Goal: Contribute content

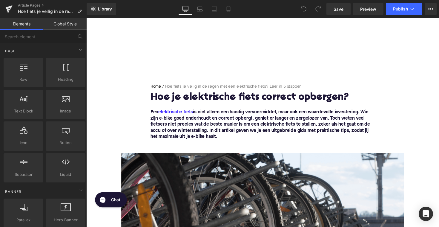
click at [217, 100] on h1 "Hoe je elektrische fiets correct opbergen?" at bounding box center [267, 99] width 230 height 11
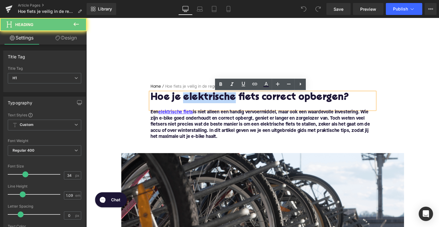
click at [217, 100] on h1 "Hoe je elektrische fiets correct opbergen?" at bounding box center [267, 99] width 230 height 11
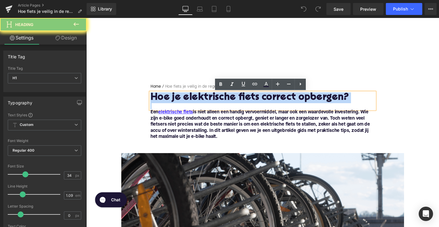
click at [217, 100] on h1 "Hoe je elektrische fiets correct opbergen?" at bounding box center [267, 99] width 230 height 11
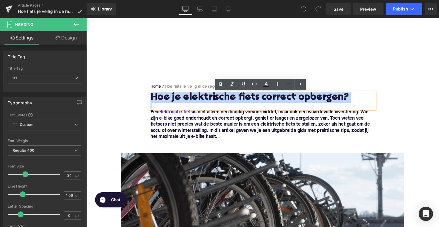
paste div
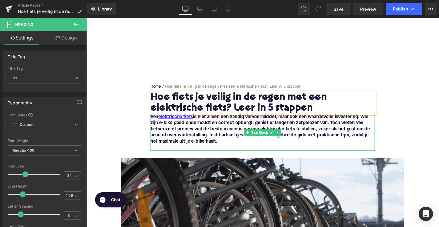
click at [175, 140] on font "Een elektrische fiets is niet alleen een handig vervoermiddel, maar ook een waa…" at bounding box center [264, 132] width 225 height 30
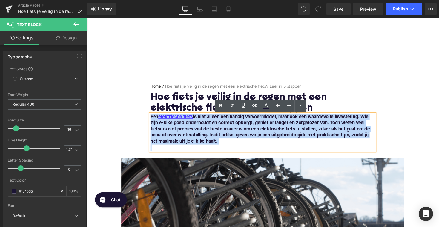
drag, startPoint x: 223, startPoint y: 148, endPoint x: 136, endPoint y: 117, distance: 92.5
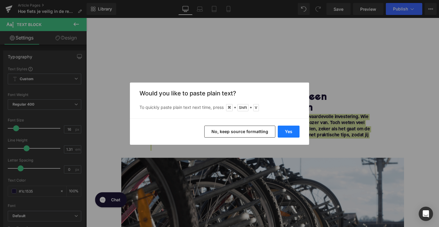
click at [288, 127] on button "Yes" at bounding box center [289, 131] width 22 height 12
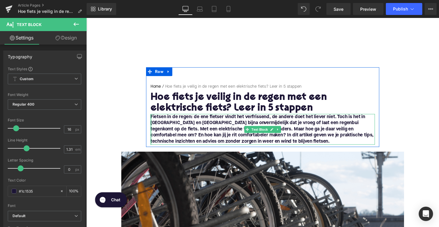
click at [152, 120] on div at bounding box center [152, 131] width 1 height 31
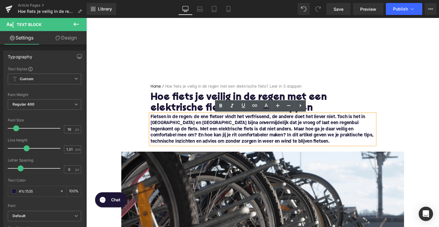
click at [152, 119] on font "Fietsen in de regen: de ene fietser vindt het verfrissend, de andere doet het l…" at bounding box center [266, 132] width 229 height 30
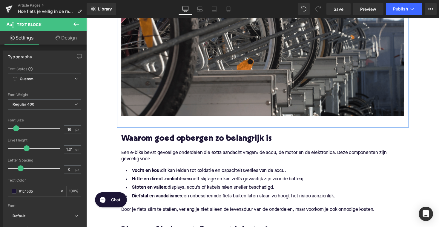
scroll to position [221, 0]
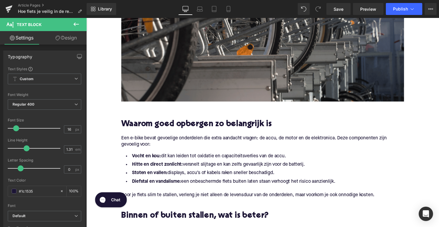
click at [232, 127] on h2 "Waarom goed opbergen zo belangrijk is" at bounding box center [267, 126] width 290 height 9
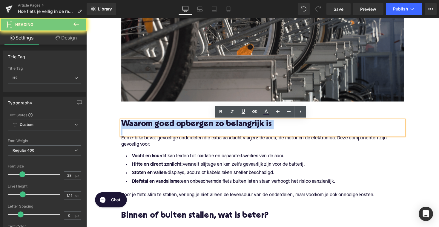
click at [232, 127] on h2 "Waarom goed opbergen zo belangrijk is" at bounding box center [267, 126] width 290 height 9
paste div
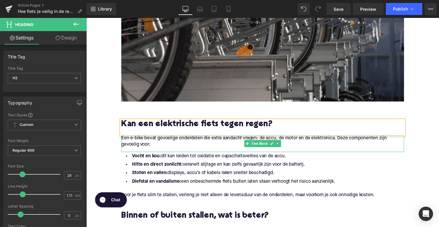
click at [155, 148] on p "Een e-bike bevat gevoelige onderdelen die extra aandacht vragen: de accu, de mo…" at bounding box center [267, 144] width 290 height 13
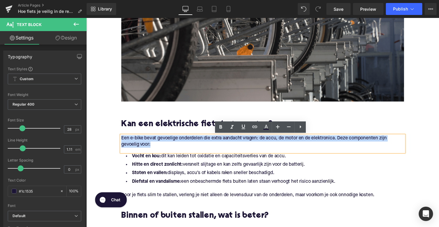
drag, startPoint x: 161, startPoint y: 148, endPoint x: 115, endPoint y: 138, distance: 47.6
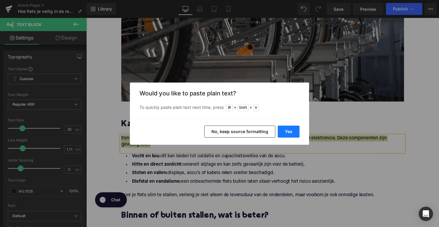
click at [285, 132] on button "Yes" at bounding box center [289, 131] width 22 height 12
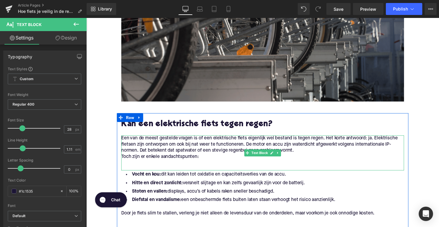
click at [127, 160] on p "Toch zijn er enkele aandachtspunten:" at bounding box center [267, 160] width 290 height 6
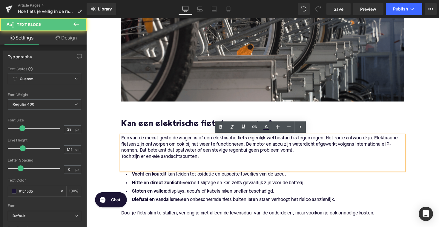
click at [122, 160] on p "Toch zijn er enkele aandachtspunten:" at bounding box center [267, 160] width 290 height 6
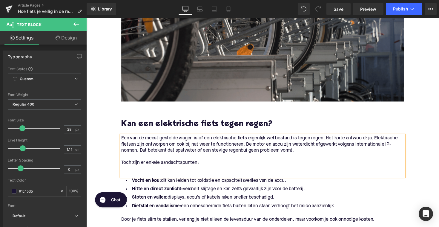
click at [128, 173] on p at bounding box center [267, 172] width 290 height 6
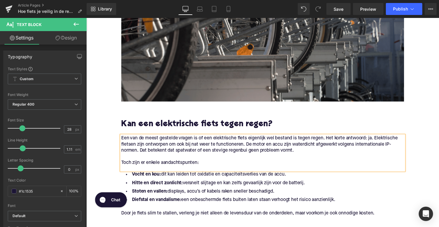
click at [248, 194] on span at bounding box center [251, 193] width 6 height 7
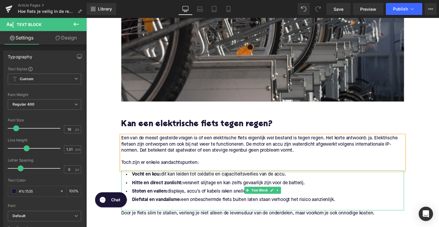
click at [345, 206] on li "Diefstal en vandalisme: een onbeschermde fiets buiten laten staan verhoogt het …" at bounding box center [267, 204] width 290 height 9
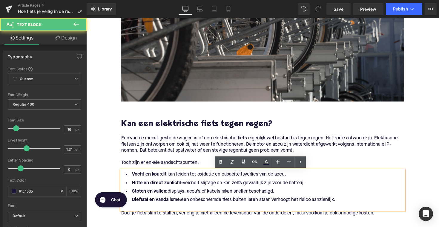
click at [344, 205] on li "Diefstal en vandalisme: een onbeschermde fiets buiten laten staan verhoogt het …" at bounding box center [267, 204] width 290 height 9
click at [339, 205] on li "Diefstal en vandalisme: een onbeschermde fiets buiten laten staan verhoogt het …" at bounding box center [267, 204] width 290 height 9
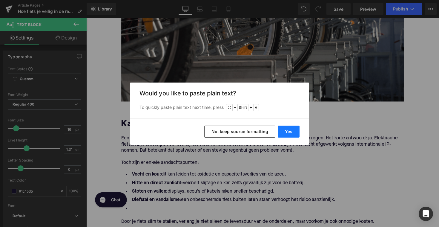
click at [292, 131] on button "Yes" at bounding box center [289, 131] width 22 height 12
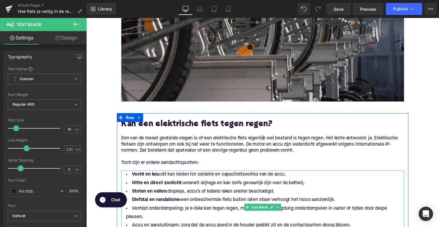
scroll to position [254, 0]
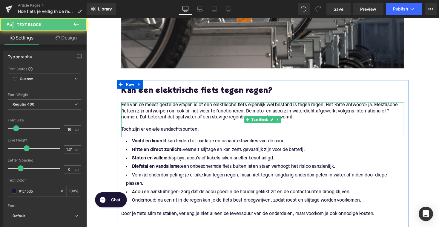
drag, startPoint x: 346, startPoint y: 172, endPoint x: 124, endPoint y: 138, distance: 225.4
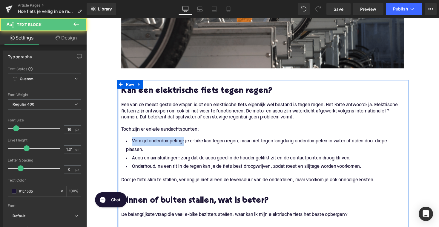
drag, startPoint x: 184, startPoint y: 145, endPoint x: 116, endPoint y: 147, distance: 67.5
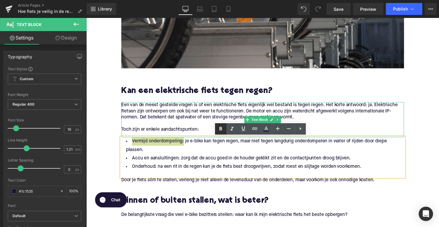
click at [216, 132] on link at bounding box center [220, 128] width 11 height 11
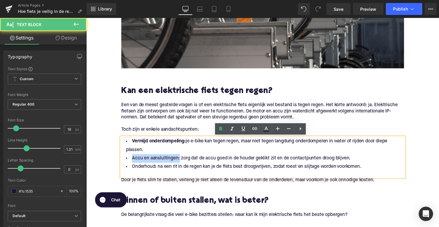
drag, startPoint x: 179, startPoint y: 162, endPoint x: 121, endPoint y: 162, distance: 57.3
click at [122, 162] on li "Accu en aansluitingen: zorg dat de accu goed in de houder geklikt zit en de con…" at bounding box center [267, 161] width 290 height 9
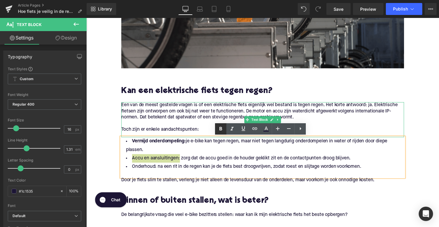
click at [221, 127] on icon at bounding box center [220, 129] width 3 height 4
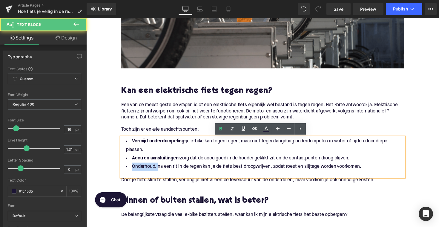
drag, startPoint x: 157, startPoint y: 170, endPoint x: 160, endPoint y: 149, distance: 21.5
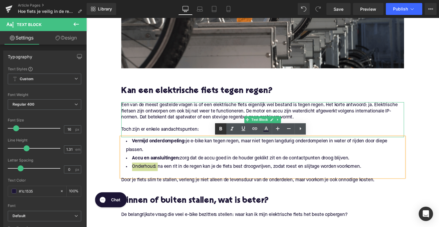
click at [222, 130] on icon at bounding box center [220, 129] width 3 height 4
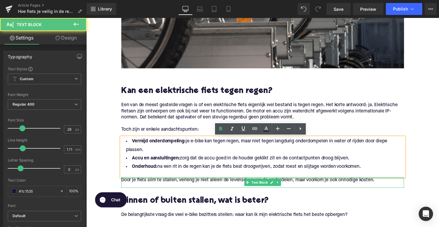
click at [189, 182] on div at bounding box center [267, 181] width 290 height 1
click at [189, 182] on p "Door je fiets slim te stallen, verleng je niet alleen de levensduur van de onde…" at bounding box center [267, 184] width 290 height 6
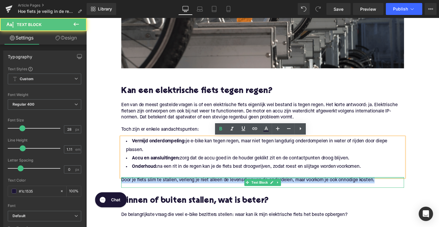
click at [189, 182] on p "Door je fiets slim te stallen, verleng je niet alleen de levensduur van de onde…" at bounding box center [267, 184] width 290 height 6
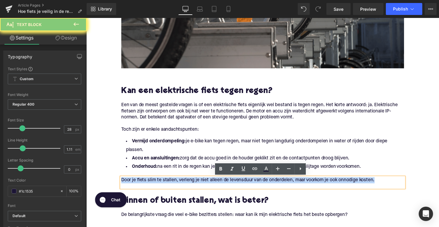
click at [189, 182] on p "Door je fiets slim te stallen, verleng je niet alleen de levensduur van de onde…" at bounding box center [267, 184] width 290 height 6
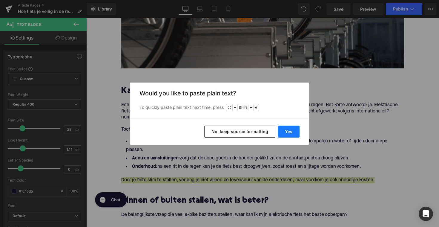
click at [287, 130] on button "Yes" at bounding box center [289, 131] width 22 height 12
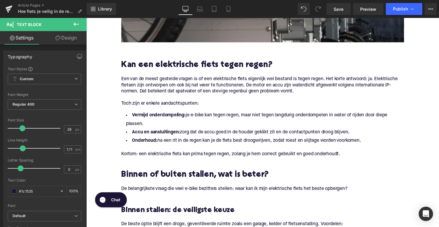
scroll to position [298, 0]
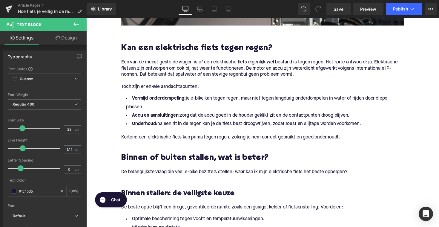
click at [160, 159] on h2 "Binnen of buiten stallen, wat is beter?" at bounding box center [267, 161] width 290 height 9
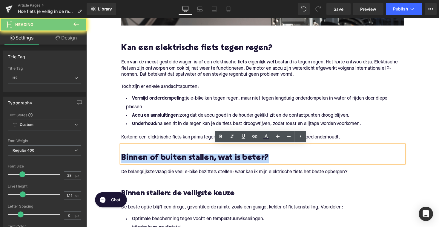
click at [160, 159] on h2 "Binnen of buiten stallen, wat is beter?" at bounding box center [267, 161] width 290 height 9
paste div
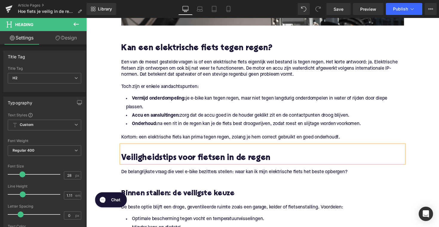
click at [180, 174] on p "De belangrijkste vraag die veel e-bike bezitters stellen: waar kan ik mijn elek…" at bounding box center [267, 176] width 290 height 6
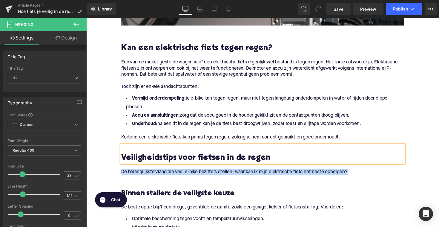
click at [180, 174] on p "De belangrijkste vraag die veel e-bike bezitters stellen: waar kan ik mijn elek…" at bounding box center [267, 176] width 290 height 6
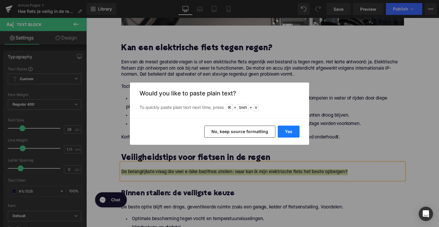
click at [286, 133] on button "Yes" at bounding box center [289, 131] width 22 height 12
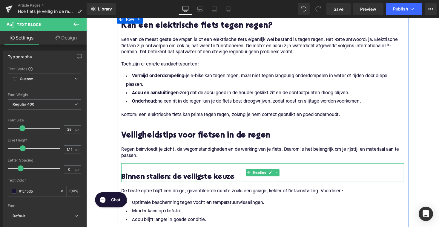
scroll to position [336, 0]
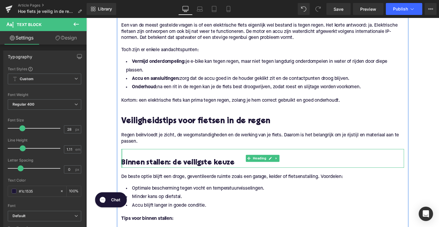
click at [122, 165] on div at bounding box center [122, 161] width 1 height 19
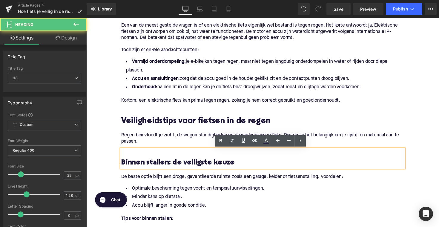
click at [122, 167] on h3 "Binnen stallen: de veiligste keuze" at bounding box center [267, 167] width 290 height 10
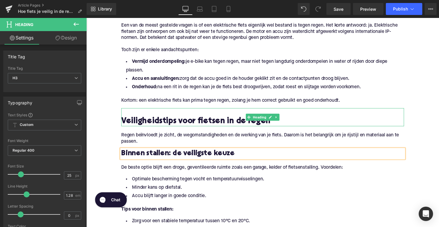
click at [156, 118] on h2 at bounding box center [267, 114] width 290 height 9
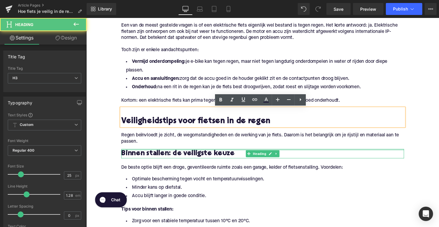
click at [164, 153] on div "Binnen stallen: de veiligste keuze Heading" at bounding box center [267, 157] width 290 height 10
click at [164, 153] on span "Binnen stallen: de veiligste keuze" at bounding box center [180, 156] width 116 height 7
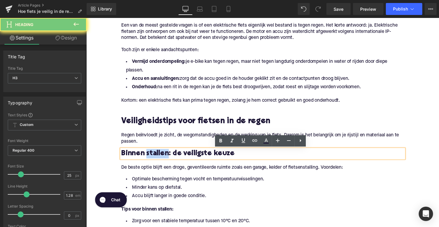
click at [164, 153] on span "Binnen stallen: de veiligste keuze" at bounding box center [180, 156] width 116 height 7
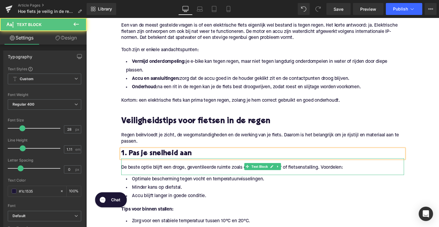
click at [136, 168] on p "De beste optie blijft een droge, geventileerde ruimte zoals een garage, kelder …" at bounding box center [267, 171] width 290 height 6
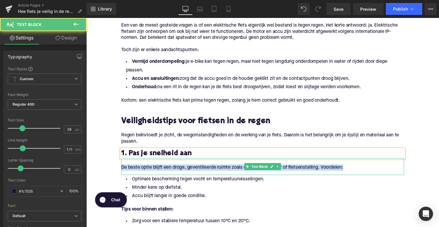
click at [136, 168] on p "De beste optie blijft een droge, geventileerde ruimte zoals een garage, kelder …" at bounding box center [267, 171] width 290 height 6
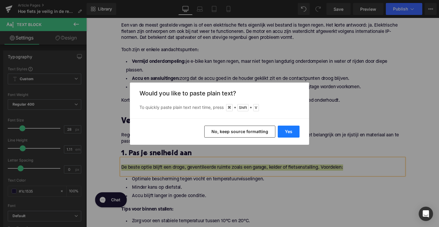
click at [289, 128] on button "Yes" at bounding box center [289, 131] width 22 height 12
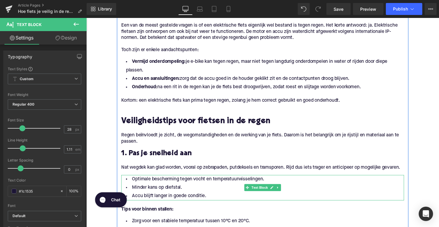
click at [285, 196] on li "Minder kans op diefstal." at bounding box center [267, 191] width 290 height 9
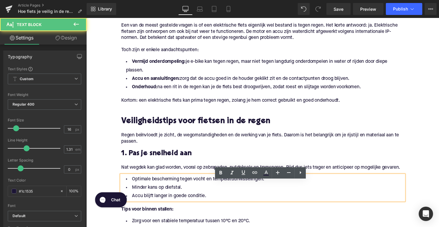
drag, startPoint x: 355, startPoint y: 185, endPoint x: 273, endPoint y: 151, distance: 89.4
click at [273, 151] on div "Regen beïnvloedt je zicht, de wegomstandigheden en de werking van je fiets. Daa…" at bounding box center [267, 140] width 290 height 23
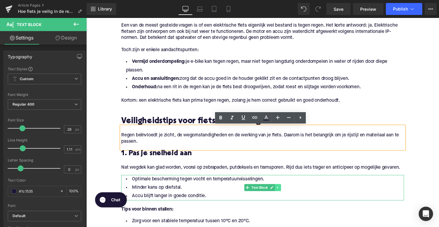
click at [281, 193] on icon at bounding box center [282, 192] width 3 height 4
click at [285, 193] on icon at bounding box center [285, 191] width 3 height 3
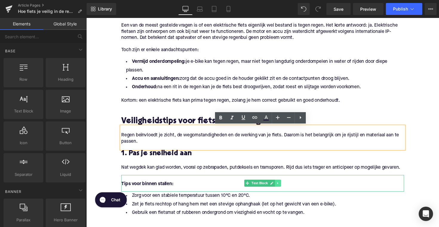
click at [285, 190] on link at bounding box center [282, 186] width 6 height 7
click at [284, 189] on icon at bounding box center [285, 186] width 3 height 3
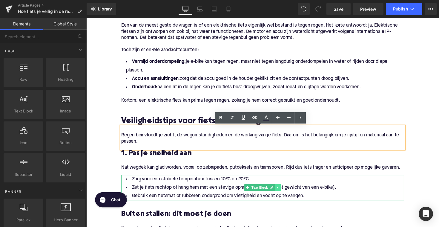
click at [282, 193] on icon at bounding box center [282, 192] width 3 height 4
click at [285, 193] on icon at bounding box center [285, 191] width 3 height 3
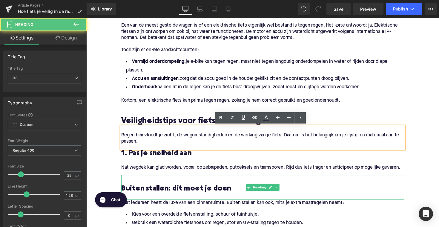
click at [173, 198] on h3 "Buiten stallen: dit moet je doen" at bounding box center [267, 193] width 290 height 10
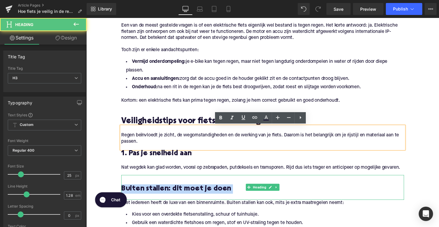
click at [173, 198] on h3 "Buiten stallen: dit moet je doen" at bounding box center [267, 193] width 290 height 10
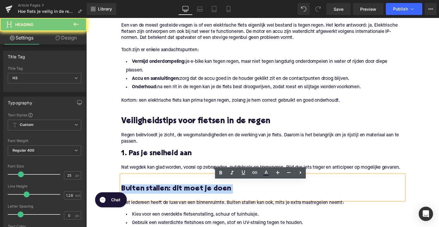
paste div
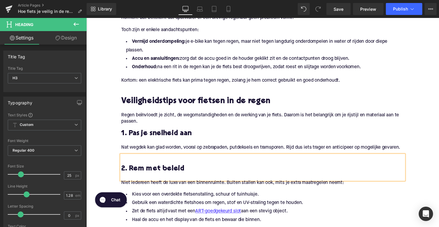
scroll to position [358, 0]
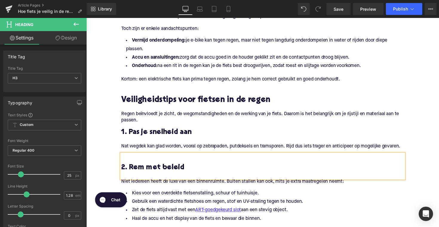
click at [140, 176] on h3 "2. Rem met beleid" at bounding box center [267, 171] width 290 height 10
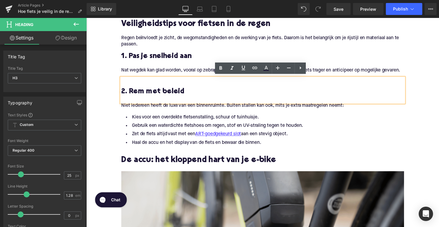
scroll to position [443, 0]
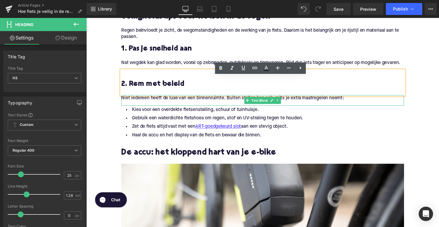
click at [168, 103] on p "Niet iedereen heeft de luxe van een binnenruimte. Buiten stallen kan ook, mits …" at bounding box center [267, 100] width 290 height 6
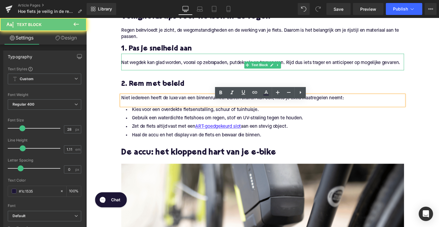
click at [262, 67] on p "Nat wegdek kan glad worden, vooral op zebrapaden, putdeksels en tramsporen. Rij…" at bounding box center [267, 64] width 290 height 6
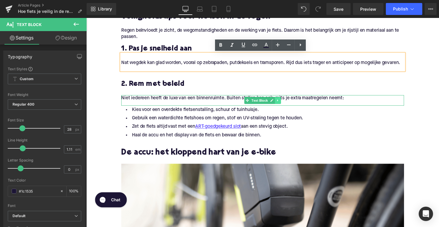
click at [282, 104] on icon at bounding box center [282, 102] width 3 height 4
click at [284, 104] on icon at bounding box center [285, 102] width 3 height 4
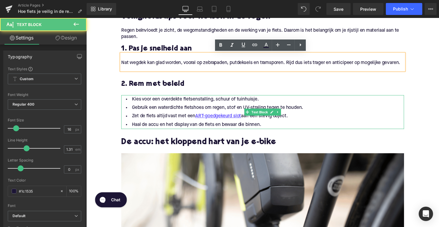
click at [264, 105] on li "Kies voor een overdekte fietsenstalling, schuur of tuinhuisje." at bounding box center [267, 101] width 290 height 9
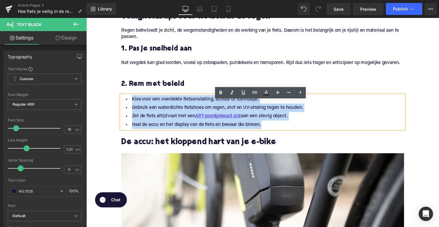
drag, startPoint x: 271, startPoint y: 133, endPoint x: 116, endPoint y: 105, distance: 157.2
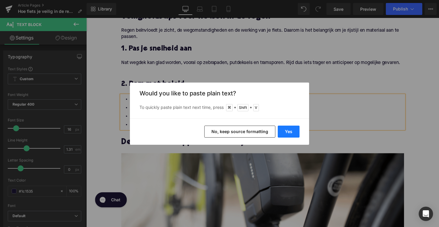
click at [288, 128] on button "Yes" at bounding box center [289, 131] width 22 height 12
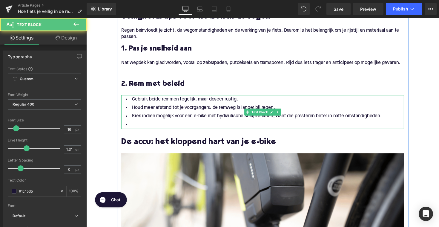
click at [140, 131] on li at bounding box center [267, 127] width 290 height 9
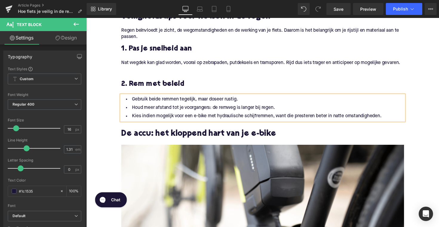
click at [158, 90] on h3 "2. Rem met beleid" at bounding box center [267, 86] width 290 height 10
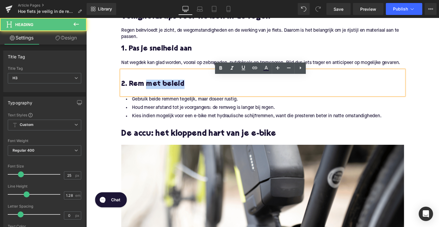
drag, startPoint x: 147, startPoint y: 92, endPoint x: 183, endPoint y: 91, distance: 35.8
click at [183, 90] on h3 "2. Rem met beleid" at bounding box center [267, 86] width 290 height 10
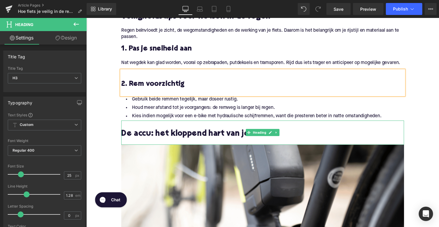
click at [165, 141] on h2 "De accu: het kloppend hart van je e-bike" at bounding box center [267, 136] width 290 height 9
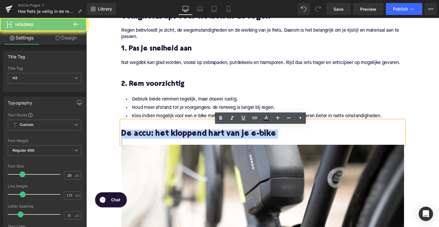
click at [165, 141] on h2 "De accu: het kloppend hart van je e-bike" at bounding box center [267, 136] width 290 height 9
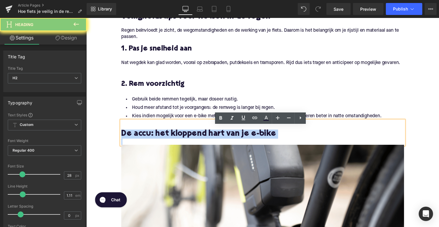
paste div
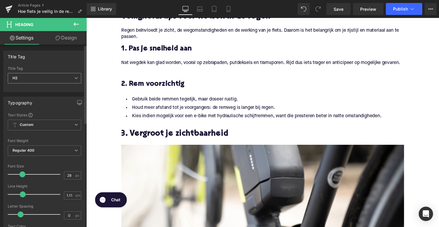
click at [42, 81] on span "H2" at bounding box center [44, 78] width 73 height 10
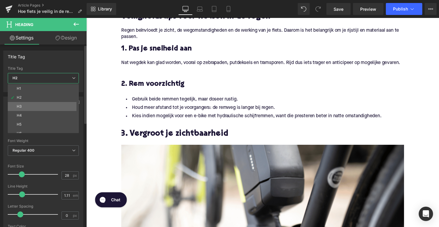
click at [42, 105] on li "H3" at bounding box center [45, 106] width 74 height 9
type input "25"
type input "1.28"
type input "100"
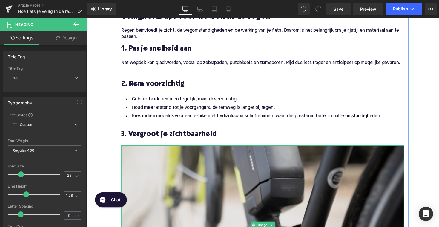
scroll to position [543, 0]
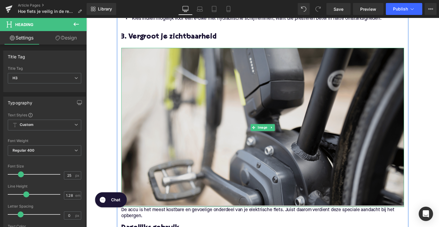
click at [199, 136] on img at bounding box center [267, 129] width 290 height 163
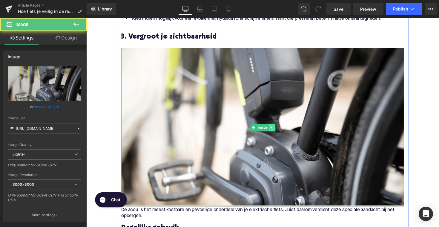
click at [276, 132] on icon at bounding box center [275, 130] width 3 height 4
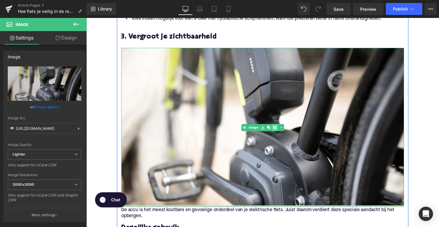
click at [278, 132] on icon at bounding box center [279, 130] width 3 height 4
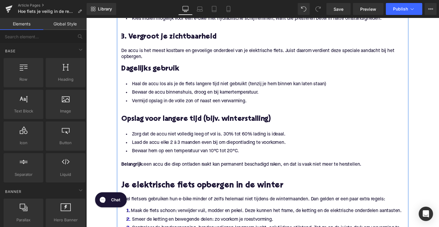
scroll to position [465, 0]
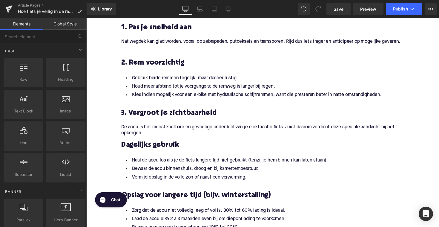
click at [146, 136] on p "De accu is het meest kostbare en gevoelige onderdeel van je elektrische fiets. …" at bounding box center [267, 133] width 290 height 13
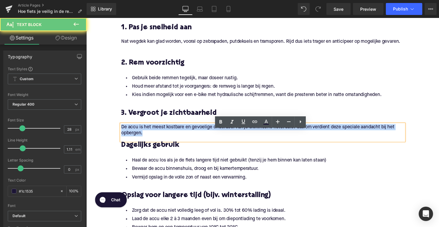
click at [146, 136] on p "De accu is het meest kostbare en gevoelige onderdeel van je elektrische fiets. …" at bounding box center [267, 133] width 290 height 13
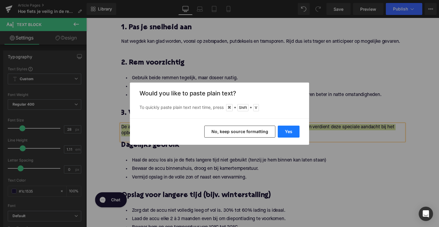
click at [296, 131] on button "Yes" at bounding box center [289, 131] width 22 height 12
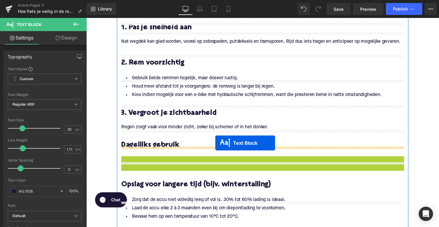
drag, startPoint x: 250, startPoint y: 179, endPoint x: 219, endPoint y: 145, distance: 46.0
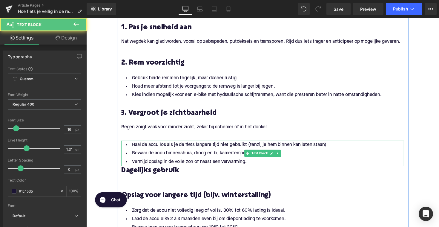
click at [176, 144] on div "Regen zorgt vaak voor minder zicht, zeker bij schemer of in het donker." at bounding box center [267, 135] width 290 height 17
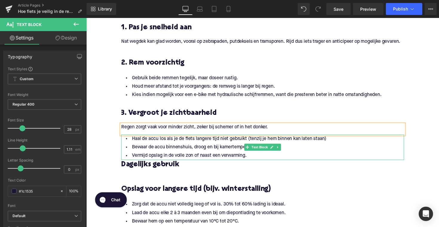
click at [185, 154] on li "Bewaar de accu binnenshuis, droog en bij kamertemperatuur." at bounding box center [267, 150] width 290 height 9
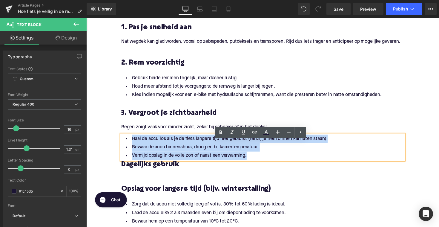
drag, startPoint x: 250, startPoint y: 164, endPoint x: 115, endPoint y: 144, distance: 136.4
click at [115, 144] on div "Home / Hoe fiets je veilig in de regen met een elektrische fiets? Leer in 5 sta…" at bounding box center [266, 231] width 361 height 1254
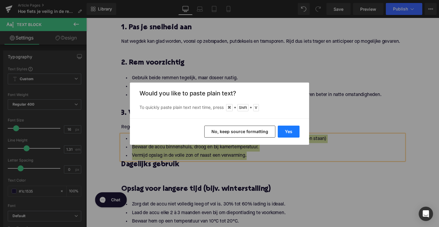
click at [288, 132] on button "Yes" at bounding box center [289, 131] width 22 height 12
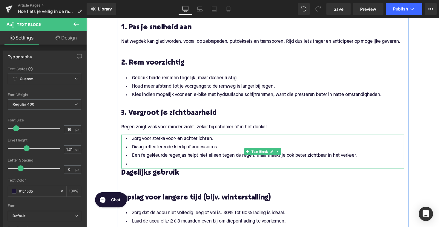
click at [151, 172] on li at bounding box center [267, 167] width 290 height 9
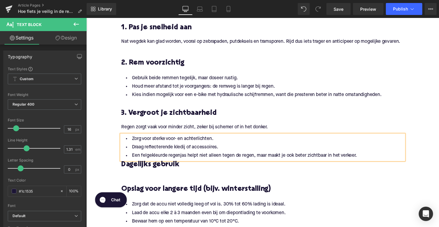
click at [145, 172] on span "Dagelijks gebruik" at bounding box center [151, 167] width 59 height 7
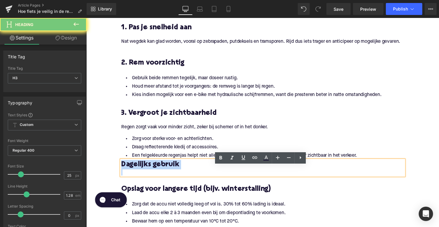
click at [145, 172] on span "Dagelijks gebruik" at bounding box center [151, 167] width 59 height 7
paste div
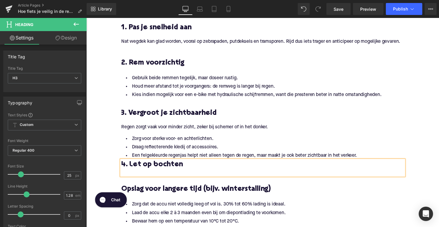
click at [122, 173] on h3 "4. Let op bochten" at bounding box center [267, 168] width 290 height 10
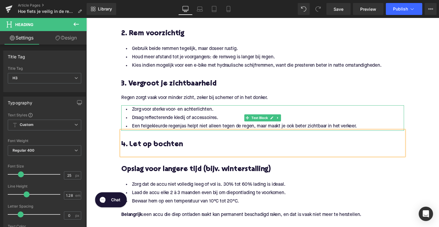
scroll to position [534, 0]
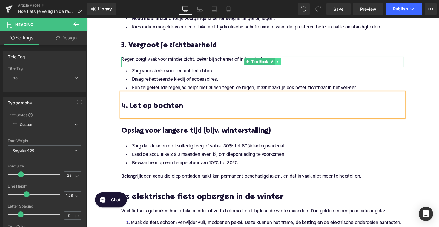
click at [282, 64] on icon at bounding box center [282, 63] width 1 height 2
click at [278, 64] on icon at bounding box center [279, 62] width 3 height 3
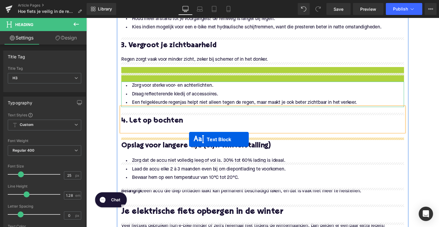
drag, startPoint x: 253, startPoint y: 80, endPoint x: 191, endPoint y: 142, distance: 87.4
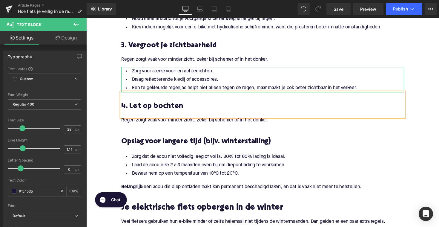
click at [151, 126] on p "Regen zorgt vaak voor minder zicht, zeker bij schemer of in het donker." at bounding box center [267, 122] width 290 height 6
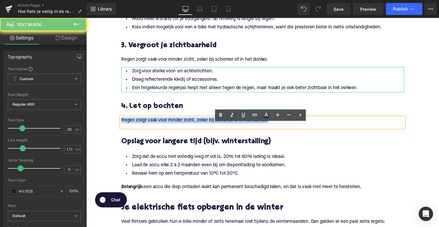
click at [151, 126] on p "Regen zorgt vaak voor minder zicht, zeker bij schemer of in het donker." at bounding box center [267, 122] width 290 height 6
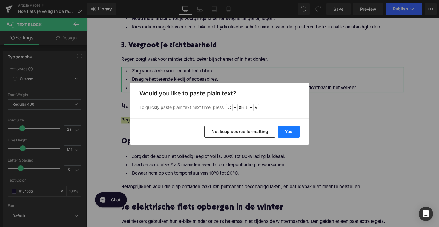
click at [288, 132] on button "Yes" at bounding box center [289, 131] width 22 height 12
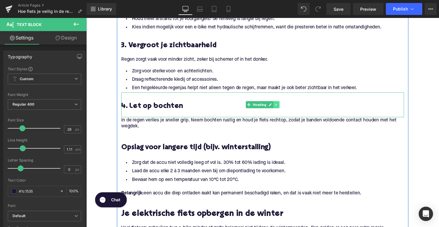
click at [280, 108] on icon at bounding box center [280, 107] width 1 height 2
click at [277, 108] on icon at bounding box center [277, 106] width 3 height 3
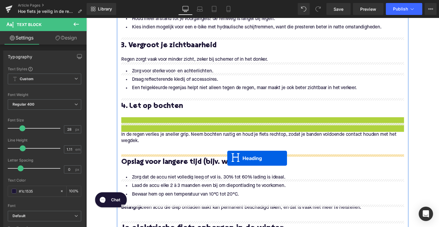
drag, startPoint x: 250, startPoint y: 137, endPoint x: 231, endPoint y: 162, distance: 30.8
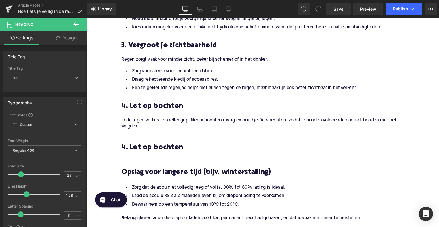
click at [147, 156] on h3 "4. Let op bochten" at bounding box center [267, 151] width 290 height 10
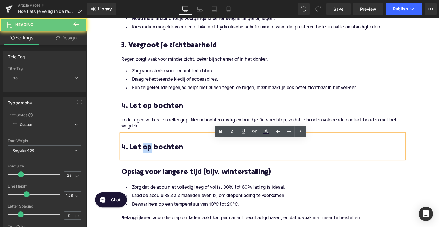
click at [147, 156] on h3 "4. Let op bochten" at bounding box center [267, 151] width 290 height 10
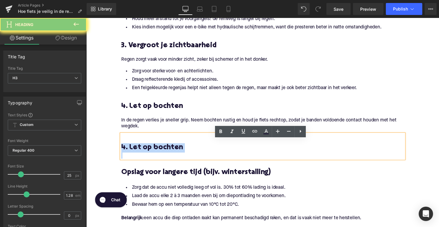
click at [147, 156] on h3 "4. Let op bochten" at bounding box center [267, 151] width 290 height 10
paste div
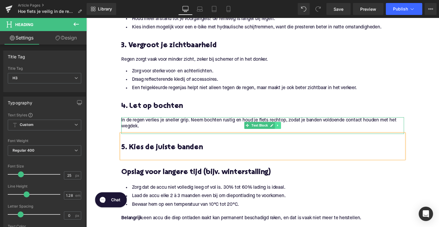
click at [283, 130] on icon at bounding box center [282, 128] width 3 height 4
click at [279, 130] on icon at bounding box center [279, 127] width 3 height 3
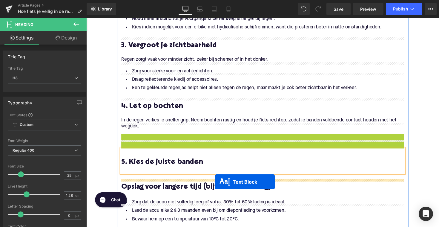
drag, startPoint x: 252, startPoint y: 151, endPoint x: 218, endPoint y: 185, distance: 47.7
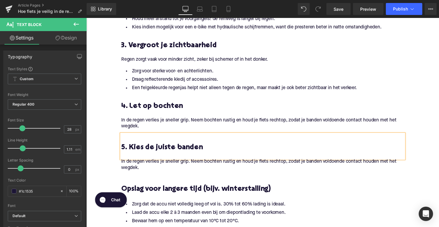
click at [127, 173] on p "In de regen verlies je sneller grip. Neem bochten rustig en houd je fiets recht…" at bounding box center [267, 168] width 290 height 13
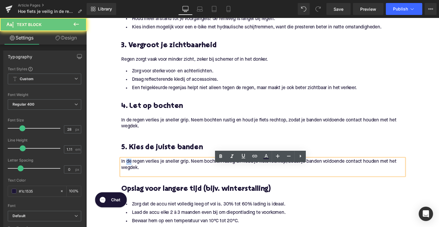
click at [127, 173] on p "In de regen verlies je sneller grip. Neem bochten rustig en houd je fiets recht…" at bounding box center [267, 168] width 290 height 13
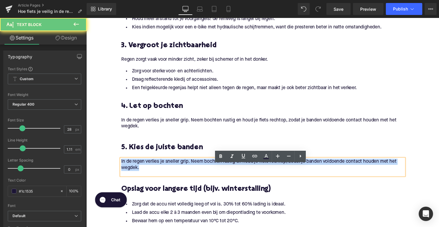
click at [127, 173] on p "In de regen verlies je sneller grip. Neem bochten rustig en houd je fiets recht…" at bounding box center [267, 168] width 290 height 13
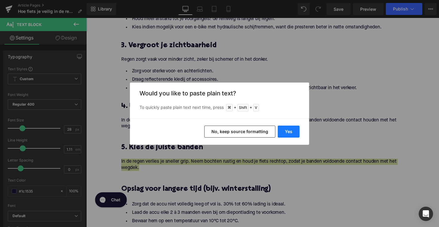
click at [290, 131] on button "Yes" at bounding box center [289, 131] width 22 height 12
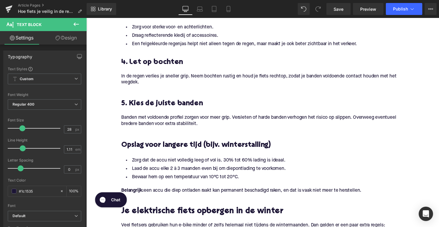
scroll to position [596, 0]
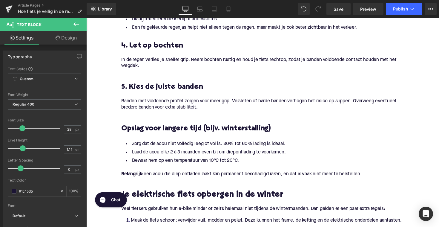
click at [190, 136] on h3 "Opslag voor langere tijd (bijv. winterstalling)" at bounding box center [267, 132] width 290 height 10
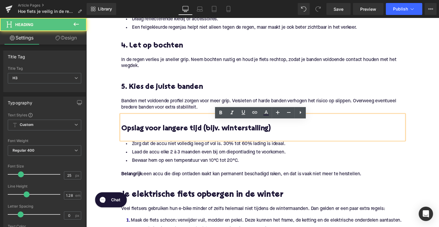
click at [190, 136] on h3 "Opslag voor langere tijd (bijv. winterstalling)" at bounding box center [267, 132] width 290 height 10
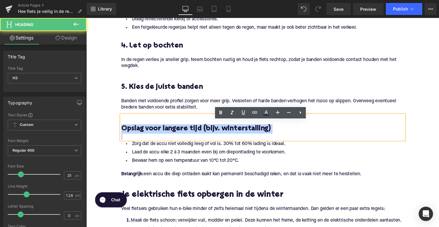
paste div
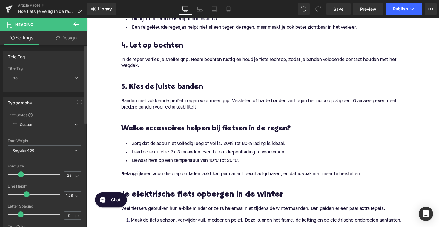
click at [53, 79] on span "H3" at bounding box center [44, 78] width 73 height 10
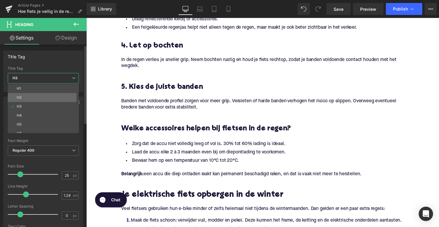
click at [50, 100] on li "H2" at bounding box center [45, 97] width 74 height 9
type input "28"
type input "1.11"
type input "100"
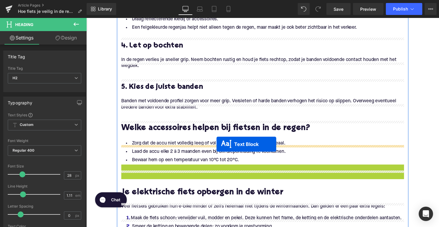
drag, startPoint x: 251, startPoint y: 182, endPoint x: 220, endPoint y: 147, distance: 47.0
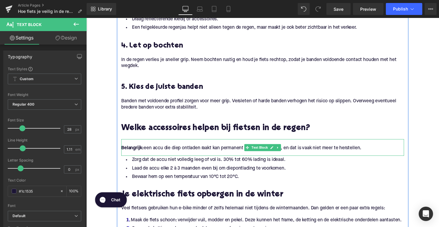
click at [228, 154] on p "Belangrijk: een accu die diep ontladen raakt kan permanent beschadigd raken, en…" at bounding box center [267, 151] width 290 height 6
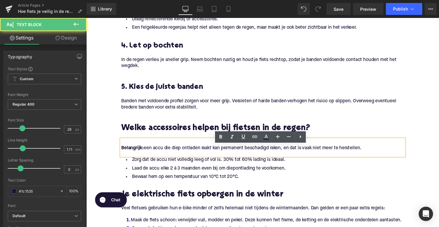
click at [373, 154] on p "Belangrijk: een accu die diep ontladen raakt kan permanent beschadigd raken, en…" at bounding box center [267, 151] width 290 height 6
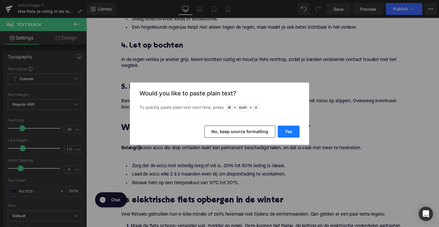
click at [296, 132] on button "Yes" at bounding box center [289, 131] width 22 height 12
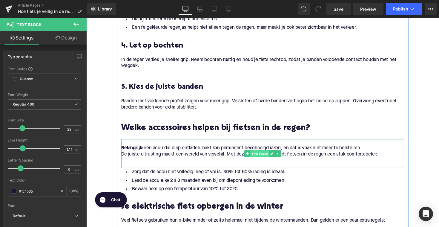
click at [265, 160] on span "Text Block" at bounding box center [263, 156] width 19 height 7
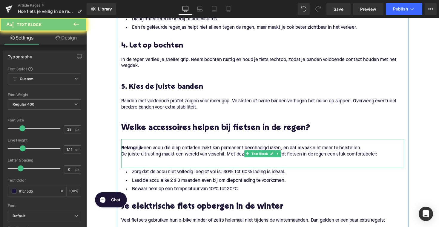
click at [268, 154] on p "Belangrijk: een accu die diep ontladen raakt kan permanent beschadigd raken, en…" at bounding box center [267, 151] width 290 height 6
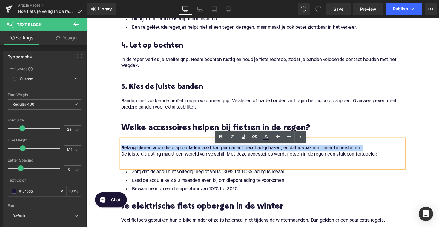
click at [268, 154] on p "Belangrijk: een accu die diep ontladen raakt kan permanent beschadigd raken, en…" at bounding box center [267, 151] width 290 height 6
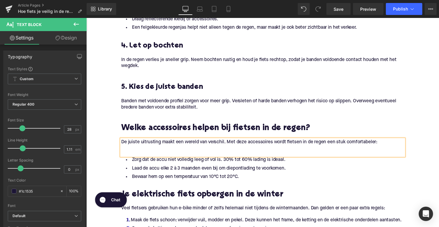
click at [130, 159] on div "De juiste uitrusting maakt een wereld van verschil. Met deze accessoires wordt …" at bounding box center [267, 150] width 290 height 17
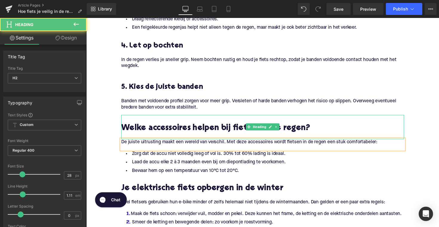
click at [201, 135] on h2 "Welke accessoires helpen bij fietsen in de regen?" at bounding box center [267, 130] width 290 height 9
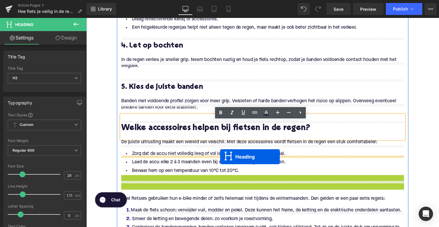
drag, startPoint x: 251, startPoint y: 195, endPoint x: 223, endPoint y: 159, distance: 45.6
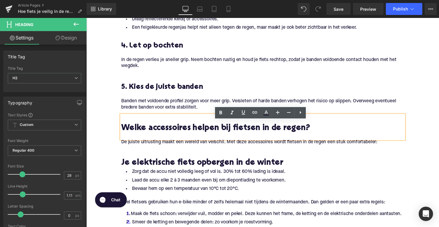
click at [172, 171] on h2 "Je elektrische fiets opbergen in de winter" at bounding box center [267, 166] width 290 height 9
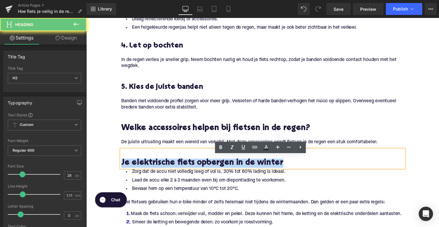
click at [172, 171] on h2 "Je elektrische fiets opbergen in de winter" at bounding box center [267, 166] width 290 height 9
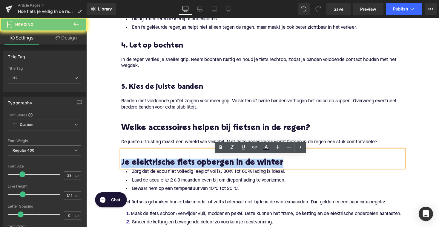
paste div
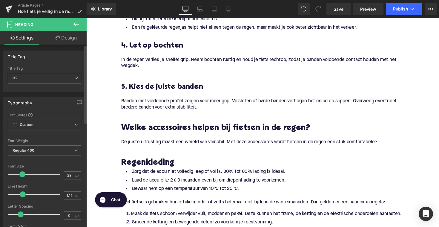
click at [46, 78] on span "H2" at bounding box center [44, 78] width 73 height 10
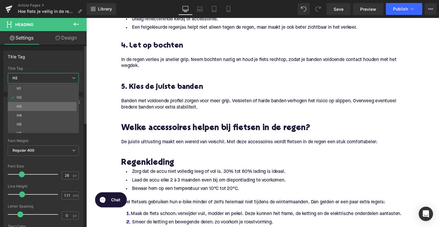
click at [42, 110] on li "H3" at bounding box center [45, 106] width 74 height 9
type input "25"
type input "1.28"
type input "100"
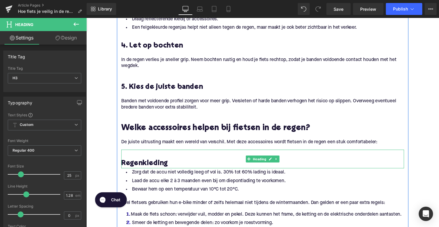
click at [125, 162] on h3 at bounding box center [267, 158] width 290 height 10
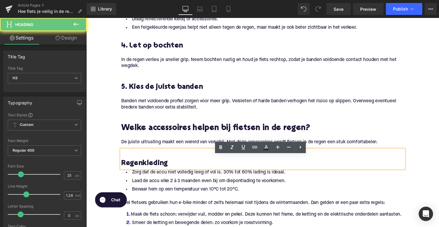
click at [122, 172] on h3 "Regenkleding" at bounding box center [267, 167] width 290 height 10
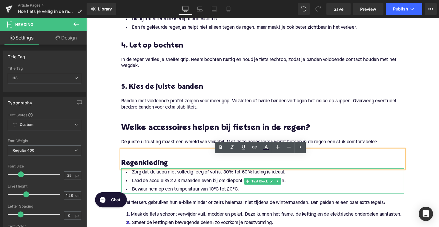
click at [164, 189] on li "Laad de accu elke 2 à 3 maanden even bij om diepontlading te voorkomen." at bounding box center [267, 184] width 290 height 9
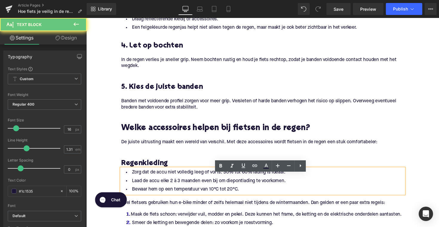
click at [249, 197] on li "Bewaar hem op een temperatuur van 10°C tot 20°C." at bounding box center [267, 193] width 290 height 9
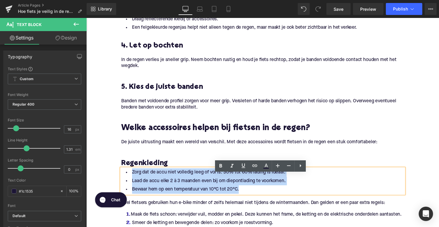
drag, startPoint x: 250, startPoint y: 199, endPoint x: 120, endPoint y: 182, distance: 132.0
click at [122, 182] on div "Zorg dat de accu niet volledig leeg of vol is. 30% tot 60% lading is ideaal. La…" at bounding box center [267, 185] width 290 height 26
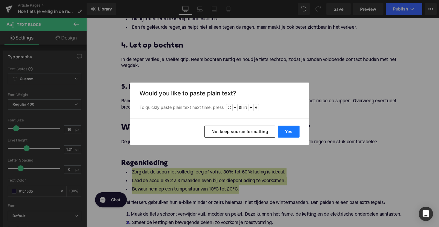
click at [285, 130] on button "Yes" at bounding box center [289, 131] width 22 height 12
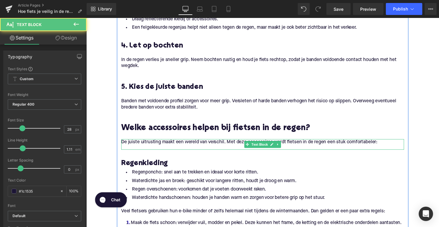
click at [125, 153] on div "De juiste uitrusting maakt een wereld van verschil. Met deze accessoires wordt …" at bounding box center [267, 147] width 290 height 11
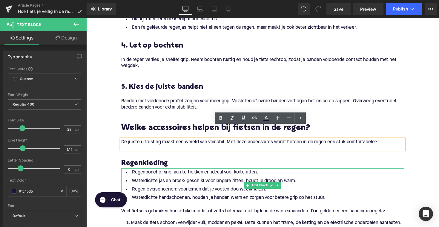
scroll to position [658, 0]
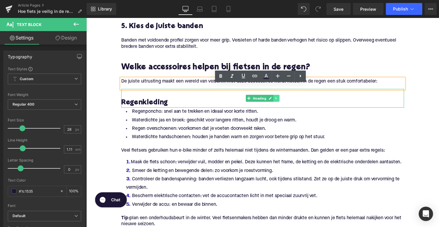
click at [280, 102] on icon at bounding box center [280, 100] width 3 height 4
click at [276, 102] on icon at bounding box center [277, 99] width 3 height 3
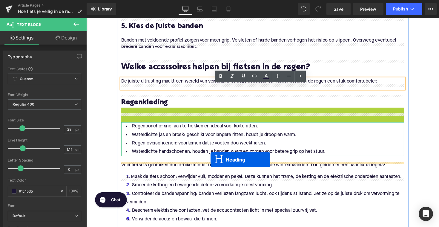
drag, startPoint x: 251, startPoint y: 126, endPoint x: 212, endPoint y: 165, distance: 54.5
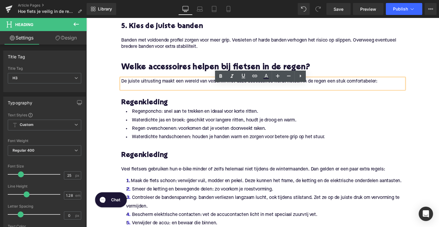
click at [144, 163] on h3 "Regenkleding" at bounding box center [267, 159] width 290 height 10
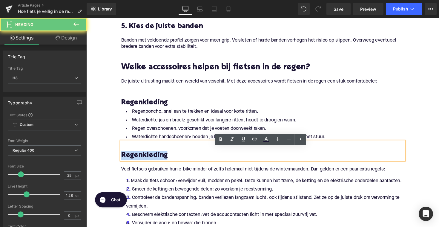
click at [144, 163] on h3 "Regenkleding" at bounding box center [267, 159] width 290 height 10
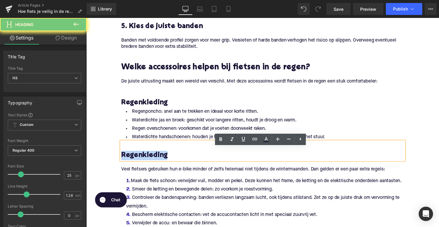
paste div
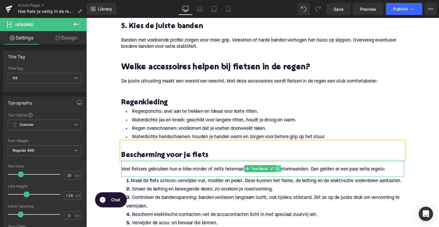
click at [279, 176] on link at bounding box center [282, 171] width 6 height 7
click at [285, 173] on icon at bounding box center [285, 171] width 3 height 3
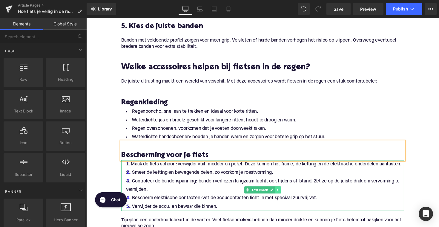
click at [282, 195] on icon at bounding box center [282, 194] width 1 height 2
click at [285, 195] on icon at bounding box center [285, 193] width 3 height 3
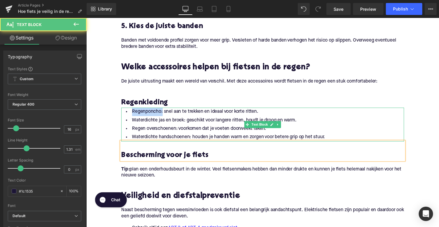
drag, startPoint x: 162, startPoint y: 121, endPoint x: 118, endPoint y: 121, distance: 43.6
click at [118, 121] on div "Kan een elektrische fiets tegen regen? Heading Een van de meest gestelde vragen…" at bounding box center [267, 77] width 299 height 785
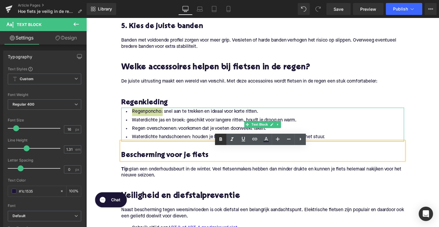
click at [221, 140] on icon at bounding box center [220, 139] width 7 height 7
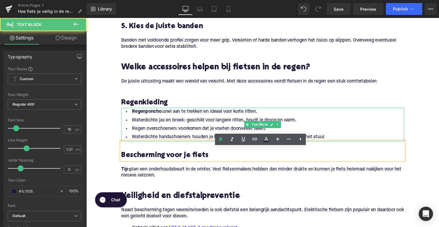
click at [184, 127] on li "Waterdichte jas en broek: geschikt voor langere ritten, houdt je droog en warm." at bounding box center [267, 122] width 290 height 9
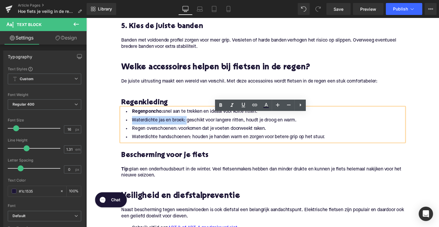
drag, startPoint x: 186, startPoint y: 130, endPoint x: 110, endPoint y: 130, distance: 75.5
click at [110, 130] on div "Home / Hoe fiets je veilig in de regen met een elektrische fiets? Leer in 5 sta…" at bounding box center [266, 49] width 361 height 1276
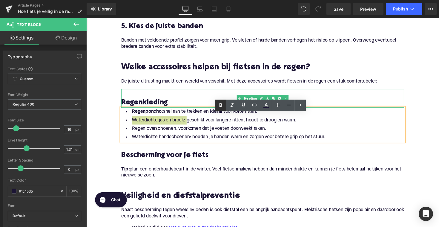
click at [219, 106] on icon at bounding box center [220, 105] width 7 height 7
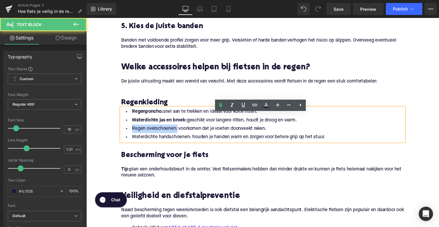
drag, startPoint x: 178, startPoint y: 138, endPoint x: 113, endPoint y: 139, distance: 64.5
click at [113, 139] on div "Home / Hoe fiets je veilig in de regen met een elektrische fiets? Leer in 5 sta…" at bounding box center [266, 49] width 361 height 1276
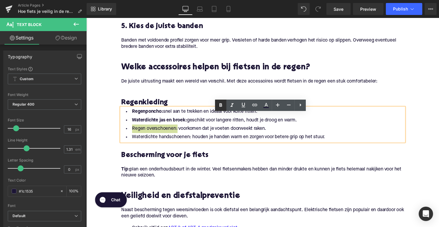
click at [221, 110] on link at bounding box center [220, 104] width 11 height 11
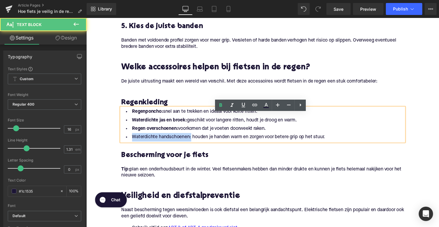
drag, startPoint x: 191, startPoint y: 147, endPoint x: 119, endPoint y: 147, distance: 71.7
click at [122, 144] on div "Regenponcho: snel aan te trekken en ideaal voor korte ritten. Waterdichte jas e…" at bounding box center [267, 127] width 290 height 35
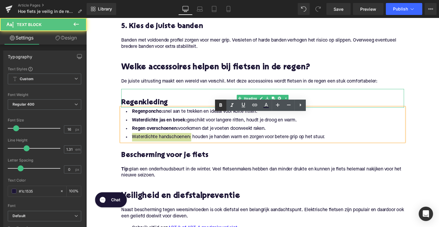
click at [220, 106] on icon at bounding box center [220, 105] width 7 height 7
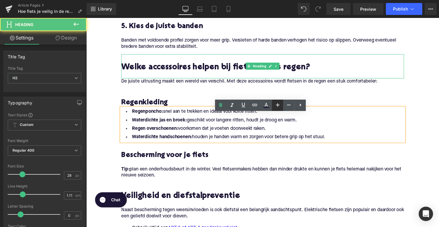
drag, startPoint x: 264, startPoint y: 82, endPoint x: 361, endPoint y: 121, distance: 104.8
click at [264, 80] on div at bounding box center [267, 76] width 290 height 6
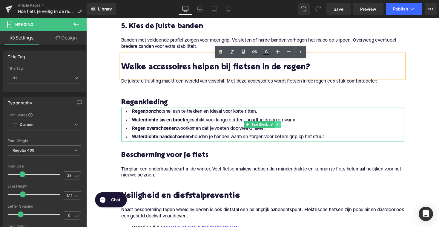
click at [282, 129] on icon at bounding box center [282, 127] width 3 height 4
click at [278, 130] on link at bounding box center [279, 126] width 6 height 7
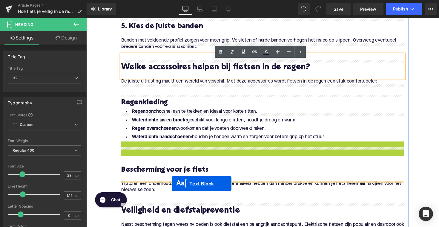
drag, startPoint x: 250, startPoint y: 167, endPoint x: 174, endPoint y: 188, distance: 78.8
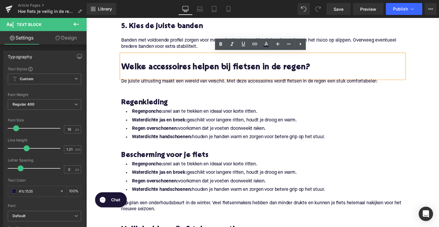
scroll to position [704, 0]
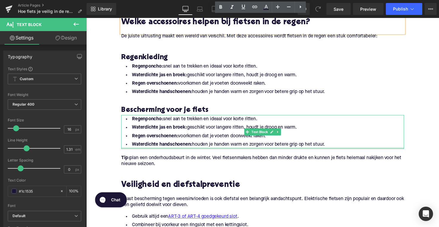
click at [337, 152] on div at bounding box center [267, 150] width 290 height 1
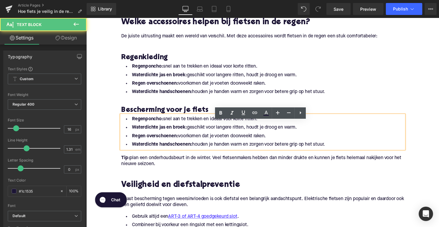
click at [335, 152] on li "Waterdichte handschoenen: houden je handen warm en zorgen voor betere grip op h…" at bounding box center [267, 147] width 290 height 9
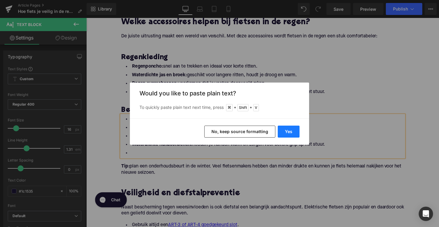
click at [291, 130] on button "Yes" at bounding box center [289, 131] width 22 height 12
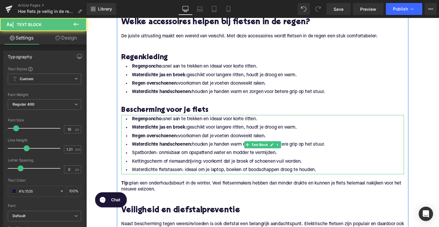
drag, startPoint x: 339, startPoint y: 155, endPoint x: 125, endPoint y: 126, distance: 216.3
click at [125, 126] on ul "Regenponcho: snel aan te trekken en ideaal voor korte ritten. Waterdichte jas e…" at bounding box center [267, 147] width 290 height 61
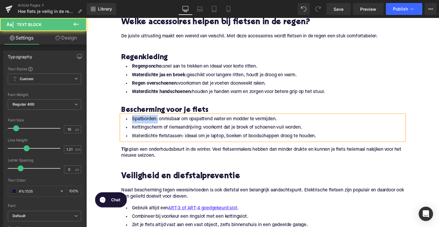
drag, startPoint x: 157, startPoint y: 128, endPoint x: 118, endPoint y: 128, distance: 39.1
click at [118, 128] on div "Kan een elektrische fiets tegen regen? Heading Een van de meest gestelde vragen…" at bounding box center [267, 44] width 299 height 811
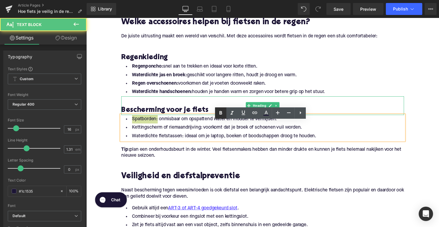
click at [216, 113] on link at bounding box center [220, 112] width 11 height 11
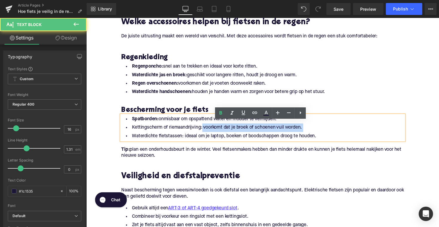
drag, startPoint x: 202, startPoint y: 137, endPoint x: 120, endPoint y: 140, distance: 82.2
click at [122, 140] on div "Spatborden: onmisbaar om opspattend water en modder te vermijden. Kettingscherm…" at bounding box center [267, 130] width 290 height 26
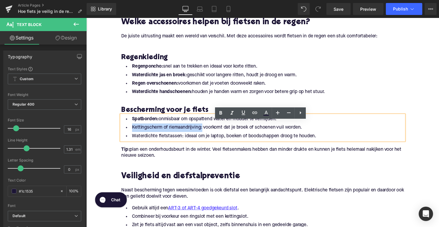
drag, startPoint x: 131, startPoint y: 136, endPoint x: 203, endPoint y: 137, distance: 71.7
click at [203, 135] on li "Kettingscherm of riemaandrijving: voorkomt dat je broek of schoenen vuil worden." at bounding box center [267, 130] width 290 height 9
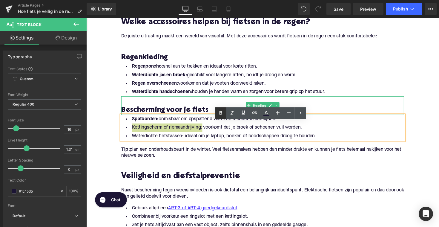
click at [219, 114] on icon at bounding box center [220, 112] width 7 height 7
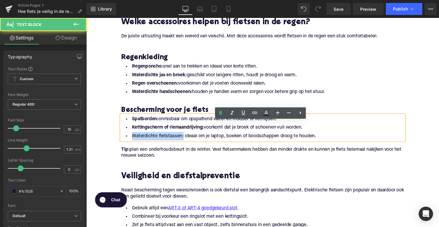
drag, startPoint x: 183, startPoint y: 145, endPoint x: 120, endPoint y: 145, distance: 62.4
click at [122, 143] on div "Spatborden: onmisbaar om opspattend water en modder te vermijden. Kettingscherm…" at bounding box center [267, 130] width 290 height 26
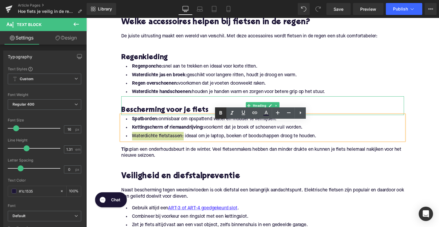
click at [222, 110] on icon at bounding box center [220, 112] width 7 height 7
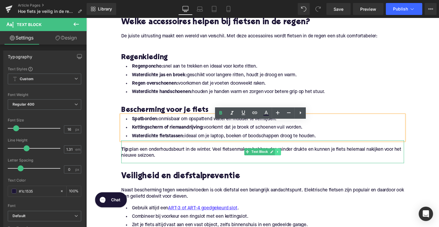
click at [282, 156] on icon at bounding box center [282, 155] width 1 height 2
click at [284, 156] on icon at bounding box center [285, 154] width 3 height 3
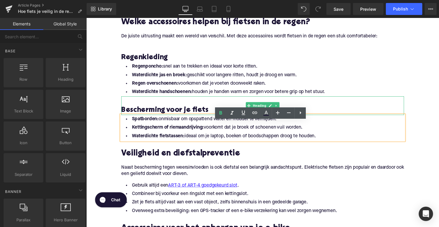
click at [167, 117] on h3 "Bescherming voor je fiets" at bounding box center [267, 113] width 290 height 10
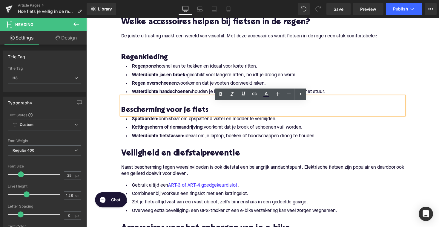
click at [176, 162] on h2 "Veiligheid en diefstalpreventie" at bounding box center [267, 157] width 290 height 9
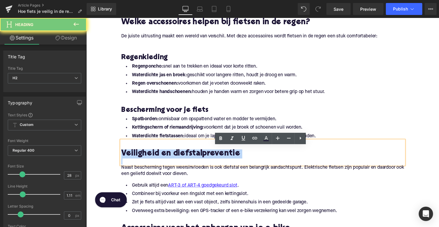
click at [176, 162] on h2 "Veiligheid en diefstalpreventie" at bounding box center [267, 157] width 290 height 9
paste div
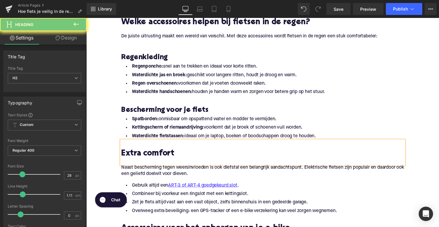
click at [179, 153] on h2 at bounding box center [267, 147] width 290 height 9
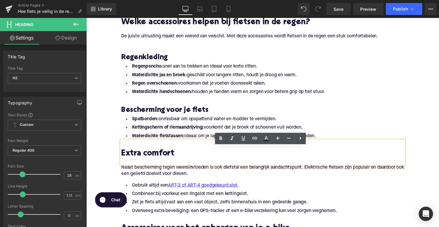
click at [188, 117] on h3 "Bescherming voor je fiets" at bounding box center [267, 113] width 290 height 10
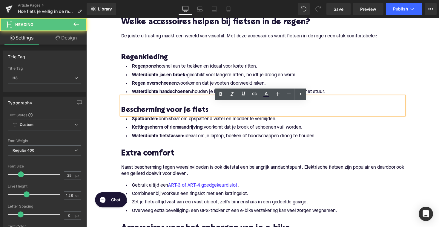
click at [169, 162] on h2 "Extra comfort" at bounding box center [267, 157] width 290 height 9
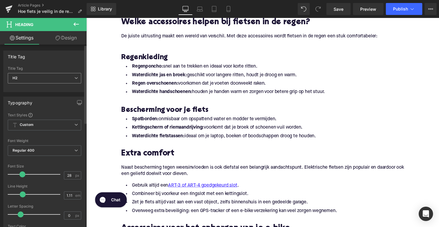
click at [49, 84] on div "H2 H1 H2 H3 H4 H5 H6" at bounding box center [44, 79] width 73 height 13
click at [47, 78] on span "H2" at bounding box center [44, 78] width 73 height 10
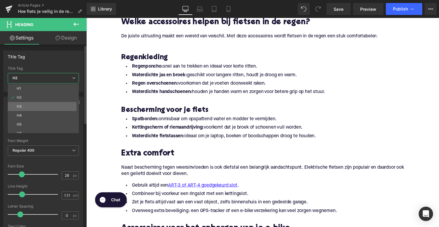
click at [42, 102] on li "H3" at bounding box center [45, 106] width 74 height 9
type input "25"
type input "1.28"
type input "100"
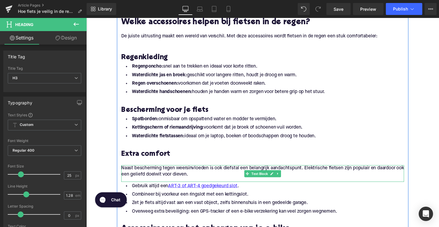
scroll to position [710, 0]
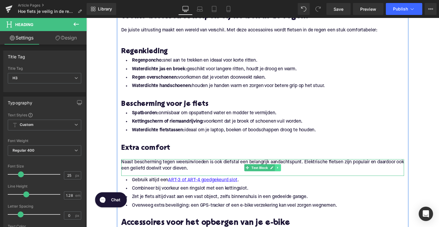
click at [282, 173] on icon at bounding box center [282, 171] width 3 height 4
click at [282, 175] on link at bounding box center [285, 170] width 6 height 7
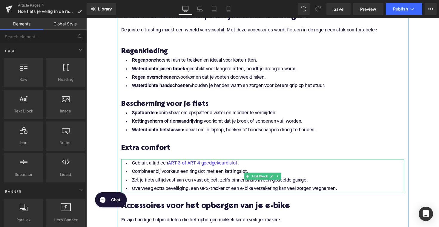
click at [178, 194] on li "Overweeg extra beveiliging: een GPS-tracker of een e-bike verzekering kan veel …" at bounding box center [267, 192] width 290 height 9
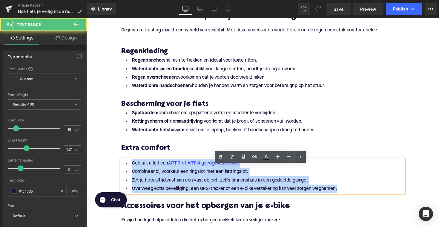
drag, startPoint x: 348, startPoint y: 198, endPoint x: 114, endPoint y: 172, distance: 235.5
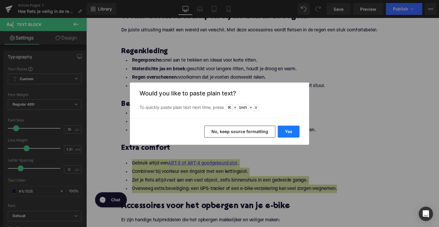
click at [282, 132] on button "Yes" at bounding box center [289, 131] width 22 height 12
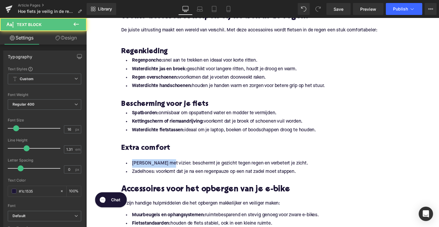
drag, startPoint x: 165, startPoint y: 174, endPoint x: 114, endPoint y: 174, distance: 50.8
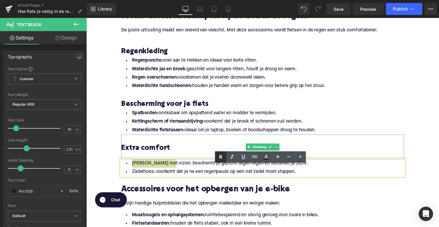
click at [220, 156] on icon at bounding box center [220, 157] width 3 height 4
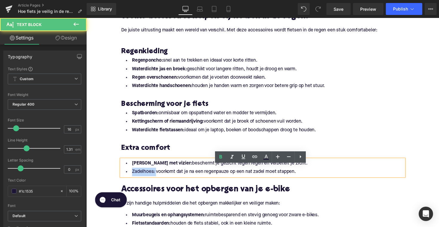
drag, startPoint x: 155, startPoint y: 183, endPoint x: 133, endPoint y: 178, distance: 22.7
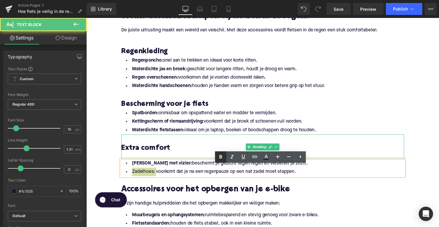
click at [216, 157] on link at bounding box center [220, 156] width 11 height 11
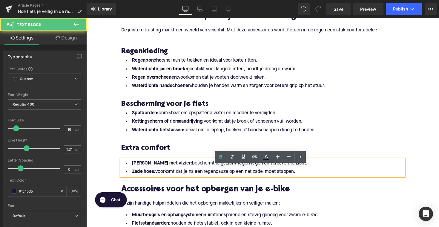
click at [144, 168] on div "[PERSON_NAME] met vizier: beschermt je gezicht tegen regen en verbetert je zich…" at bounding box center [267, 170] width 290 height 17
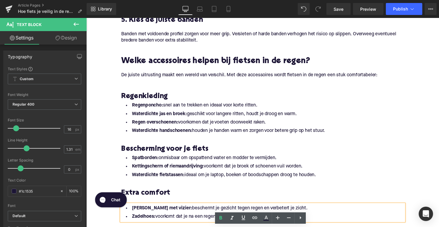
scroll to position [634, 0]
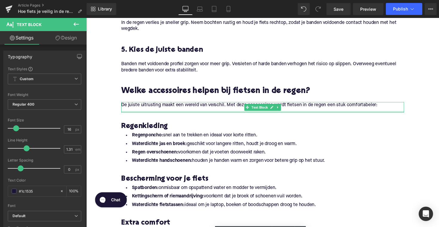
click at [132, 115] on div "De juiste uitrusting maakt een wereld van verschil. Met deze accessoires wordt …" at bounding box center [267, 109] width 290 height 11
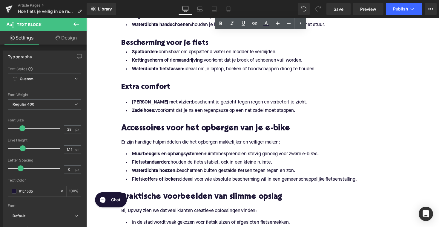
scroll to position [763, 0]
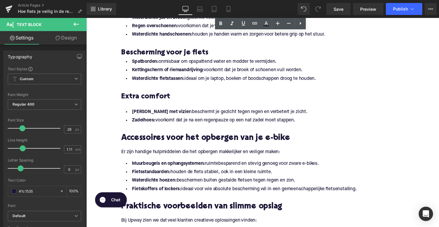
click at [141, 110] on div at bounding box center [267, 107] width 290 height 6
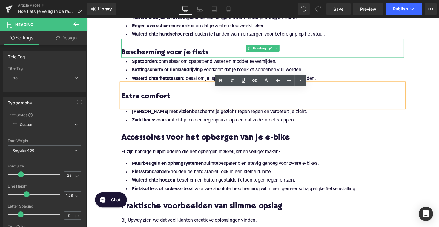
click at [210, 58] on h3 "Bescherming voor je fiets" at bounding box center [267, 54] width 290 height 10
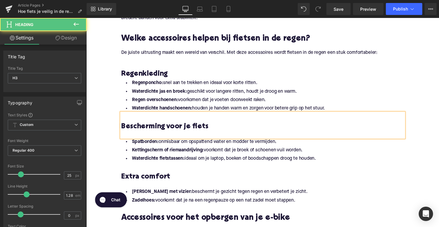
scroll to position [682, 0]
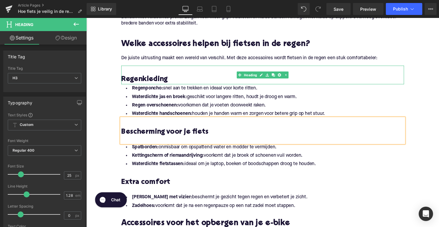
click at [195, 86] on h3 "Regenkleding" at bounding box center [267, 81] width 290 height 10
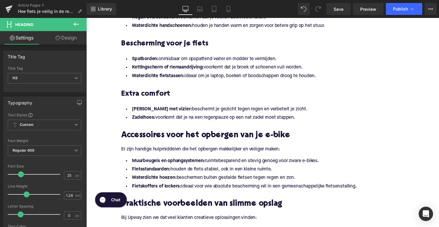
scroll to position [778, 0]
click at [184, 143] on h2 "Accessoires voor het opbergen van je e-bike" at bounding box center [267, 137] width 290 height 9
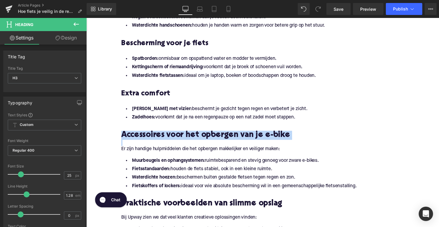
click at [184, 143] on h2 "Accessoires voor het opbergen van je e-bike" at bounding box center [267, 137] width 290 height 9
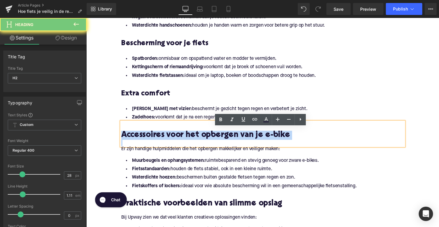
paste div
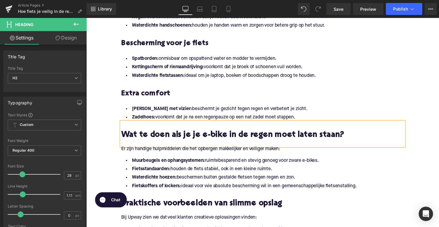
click at [181, 155] on p "Er zijn handige hulpmiddelen die het opbergen makkelijker en veiliger maken:" at bounding box center [267, 152] width 290 height 6
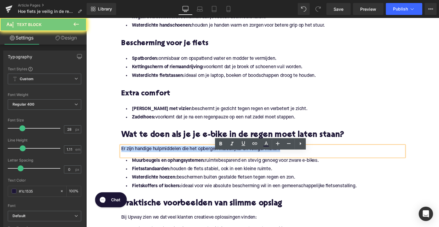
click at [181, 155] on p "Er zijn handige hulpmiddelen die het opbergen makkelijker en veiliger maken:" at bounding box center [267, 152] width 290 height 6
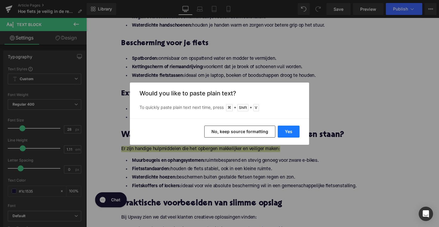
click at [286, 127] on button "Yes" at bounding box center [289, 131] width 22 height 12
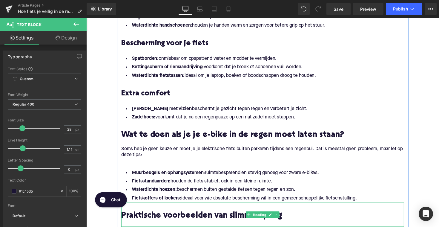
scroll to position [827, 0]
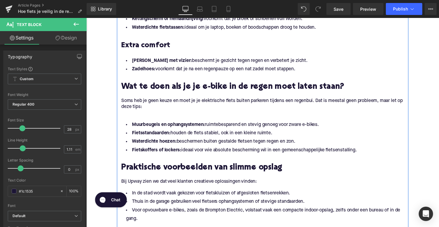
click at [157, 119] on p at bounding box center [267, 115] width 290 height 6
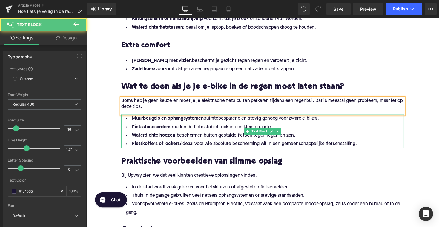
drag, startPoint x: 356, startPoint y: 148, endPoint x: 363, endPoint y: 149, distance: 7.8
click at [356, 149] on ul "Muurbeugels en ophangsystemen: ruimtebesparend en stevig genoeg voor zware e-bi…" at bounding box center [267, 134] width 290 height 35
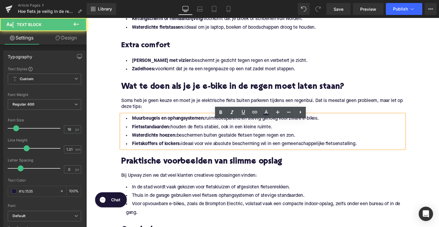
click at [371, 150] on li "Fietskoffers of lockers: ideaal voor wie absolute bescherming wil in een gemeen…" at bounding box center [267, 147] width 290 height 9
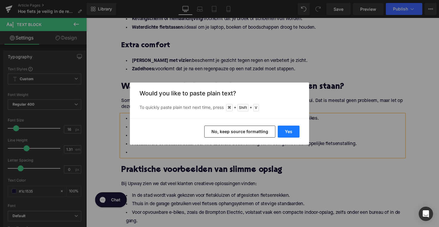
click at [288, 129] on button "Yes" at bounding box center [289, 131] width 22 height 12
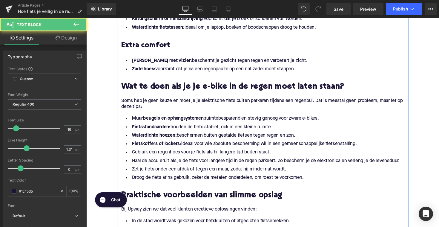
drag, startPoint x: 370, startPoint y: 153, endPoint x: 115, endPoint y: 123, distance: 256.1
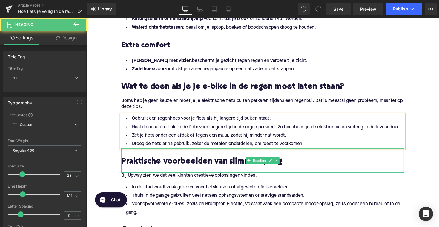
click at [171, 170] on h2 "Praktische voorbeelden van slimme opslag" at bounding box center [267, 165] width 290 height 9
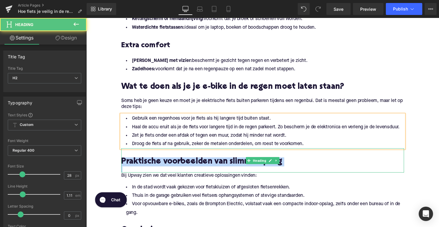
click at [171, 170] on h2 "Praktische voorbeelden van slimme opslag" at bounding box center [267, 165] width 290 height 9
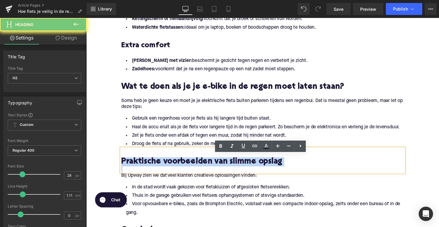
paste div
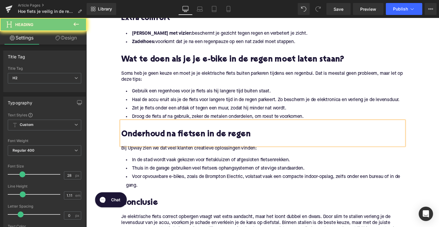
scroll to position [880, 0]
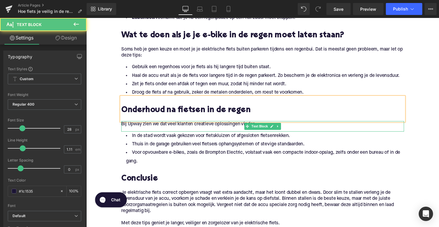
click at [179, 130] on p "Bij Upway zien we dat veel klanten creatieve oplossingen vinden:" at bounding box center [267, 126] width 290 height 6
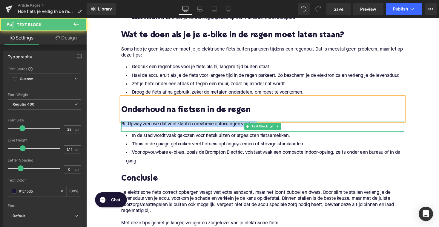
click at [179, 130] on p "Bij Upway zien we dat veel klanten creatieve oplossingen vinden:" at bounding box center [267, 126] width 290 height 6
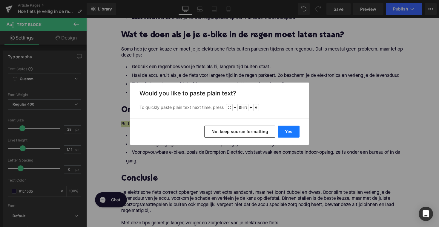
click at [284, 127] on button "Yes" at bounding box center [289, 131] width 22 height 12
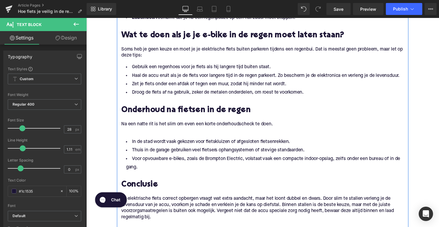
click at [125, 130] on p "Na een natte rit is het slim om even een korte onderhoudscheck te doen." at bounding box center [267, 126] width 290 height 6
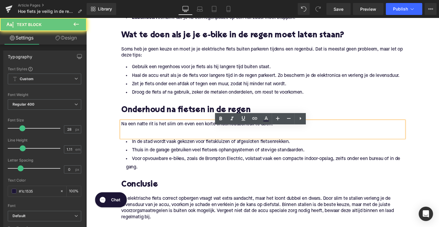
click at [125, 136] on p at bounding box center [267, 133] width 290 height 6
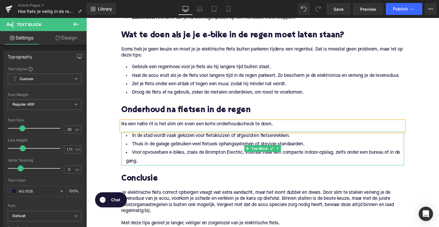
click at [151, 169] on li "Voor opvouwbare e-bikes, zoals de Brompton Electric, volstaat vaak een compacte…" at bounding box center [267, 159] width 290 height 17
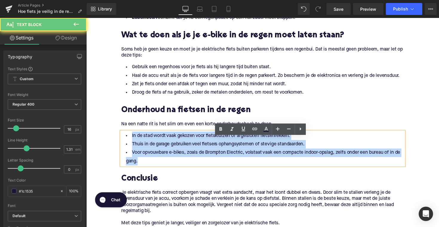
drag, startPoint x: 145, startPoint y: 170, endPoint x: 125, endPoint y: 145, distance: 31.8
click at [125, 145] on ul "In de stad wordt vaak gekozen voor fietskluizen of afgesloten fietsenrekken. Th…" at bounding box center [267, 151] width 290 height 35
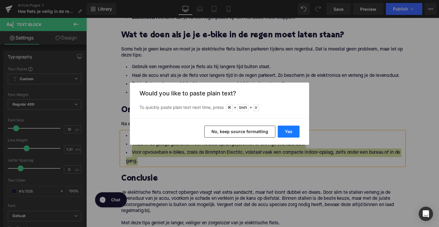
click at [287, 133] on button "Yes" at bounding box center [289, 131] width 22 height 12
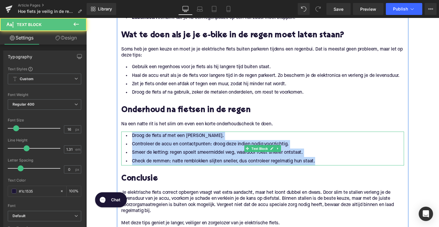
drag, startPoint x: 331, startPoint y: 169, endPoint x: 127, endPoint y: 145, distance: 206.3
click at [127, 145] on ul "Droog de fiets af met een [PERSON_NAME]. Controleer de accu en contactpunten: d…" at bounding box center [267, 151] width 290 height 35
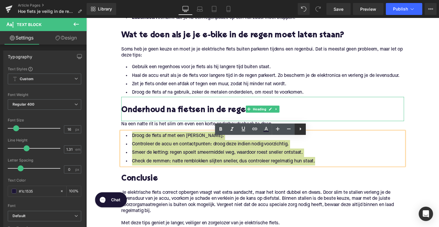
click at [300, 128] on icon at bounding box center [300, 128] width 1 height 3
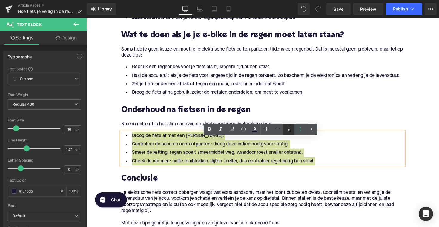
click at [291, 130] on icon at bounding box center [288, 128] width 7 height 7
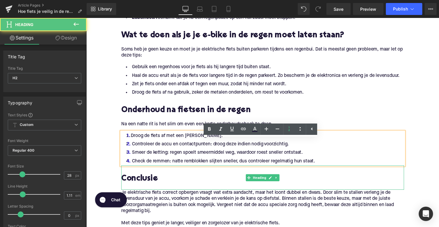
click at [239, 178] on h2 at bounding box center [267, 173] width 290 height 9
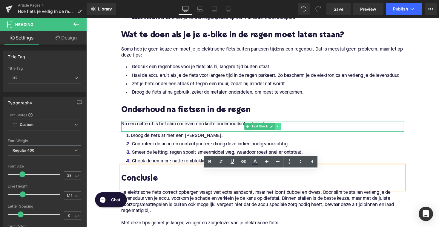
click at [282, 130] on icon at bounding box center [282, 129] width 3 height 4
click at [279, 130] on icon at bounding box center [279, 128] width 3 height 3
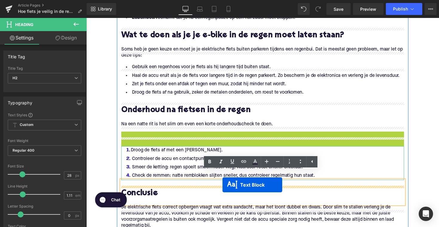
drag, startPoint x: 252, startPoint y: 145, endPoint x: 226, endPoint y: 189, distance: 50.5
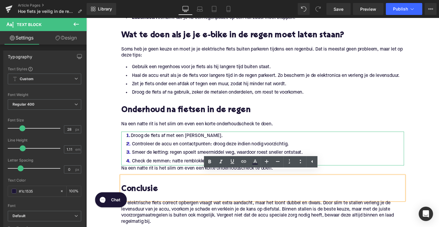
click at [182, 175] on p "Na een natte rit is het slim om even een korte onderhoudscheck te doen." at bounding box center [267, 172] width 290 height 6
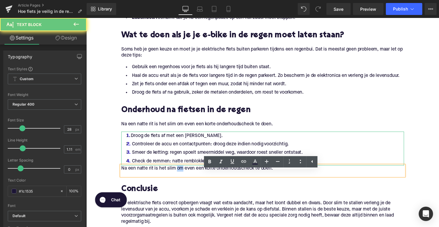
click at [182, 175] on p "Na een natte rit is het slim om even een korte onderhoudscheck te doen." at bounding box center [267, 172] width 290 height 6
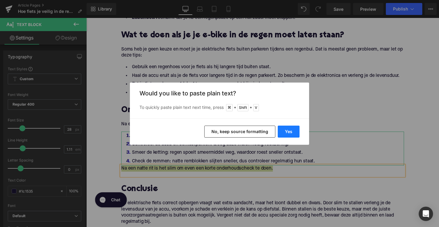
click at [284, 130] on button "Yes" at bounding box center [289, 131] width 22 height 12
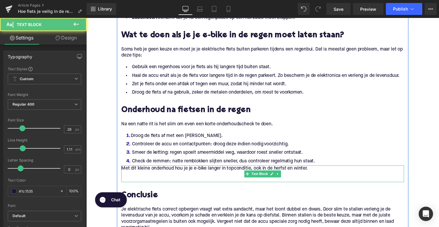
click at [123, 175] on p "Met dit kleine onderhoud hou je je e-bike langer in topconditie, ook in de herf…" at bounding box center [267, 172] width 290 height 6
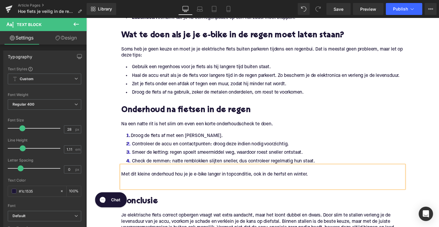
click at [130, 188] on p at bounding box center [267, 184] width 290 height 6
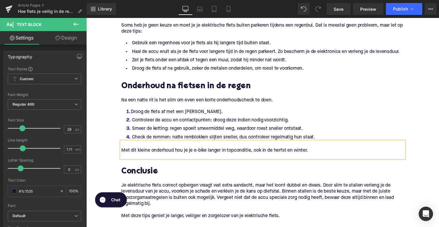
scroll to position [925, 0]
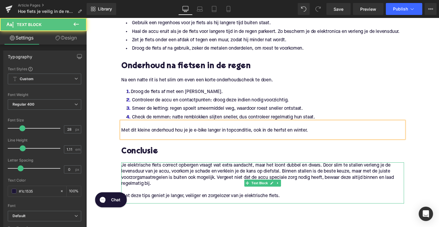
click at [181, 180] on p "Je elektrische fiets correct opbergen vraagt wat extra aandacht, maar het loont…" at bounding box center [267, 178] width 290 height 25
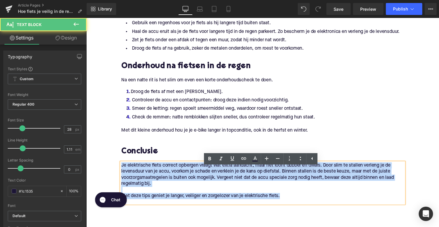
drag, startPoint x: 289, startPoint y: 207, endPoint x: 116, endPoint y: 176, distance: 175.9
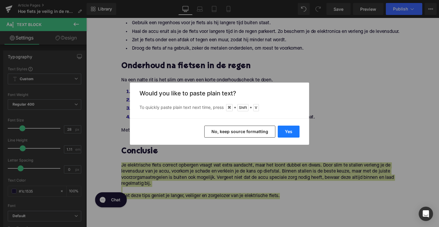
click at [284, 125] on button "Yes" at bounding box center [289, 131] width 22 height 12
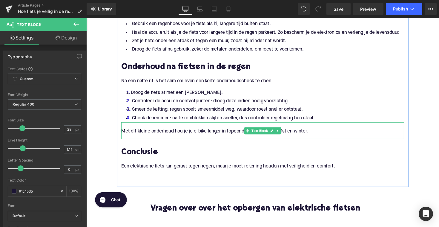
scroll to position [892, 0]
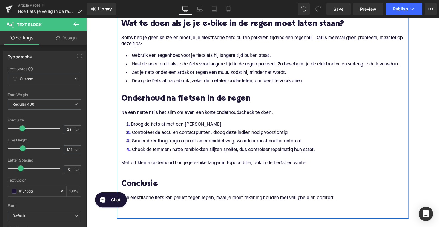
click at [293, 70] on li "Haal de accu eruit als je de fiets voor langere tijd in de regen parkeert. Zo b…" at bounding box center [267, 65] width 290 height 9
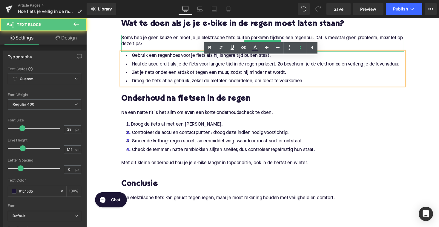
click at [192, 47] on p "Soms heb je geen keuze en moet je je elektrische fiets buiten parkeren tijdens …" at bounding box center [267, 41] width 290 height 13
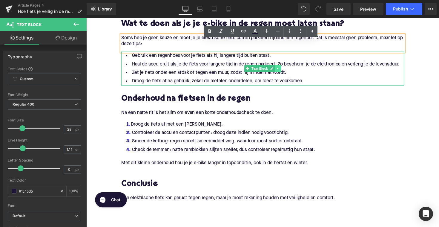
click at [282, 71] on icon at bounding box center [282, 70] width 3 height 4
click at [278, 71] on icon at bounding box center [279, 69] width 3 height 3
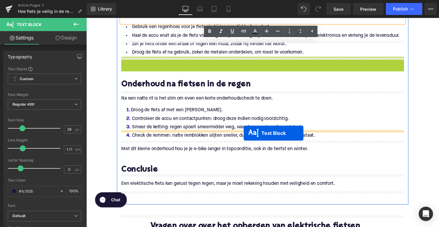
scroll to position [963, 0]
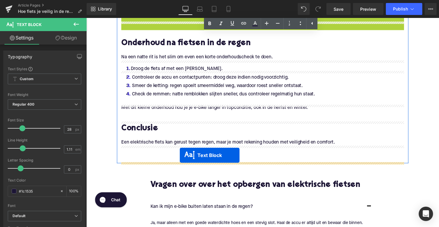
drag, startPoint x: 248, startPoint y: 110, endPoint x: 182, endPoint y: 158, distance: 81.0
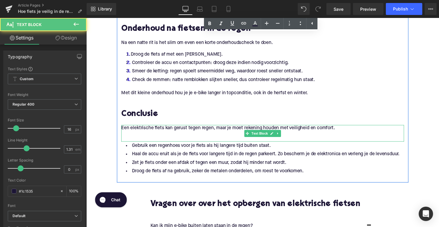
click at [188, 140] on p at bounding box center [267, 137] width 290 height 6
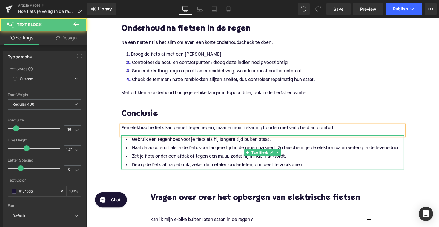
click at [203, 164] on li "Zet je fiets onder een afdak of tegen een muur, zodat hij minder nat wordt." at bounding box center [267, 160] width 290 height 9
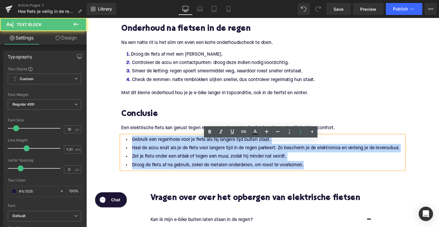
drag, startPoint x: 311, startPoint y: 174, endPoint x: 119, endPoint y: 147, distance: 193.6
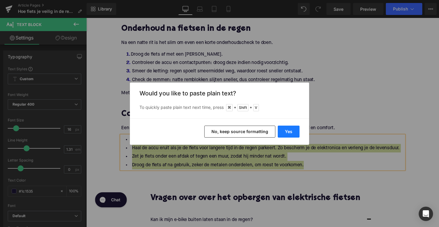
click at [285, 133] on button "Yes" at bounding box center [289, 131] width 22 height 12
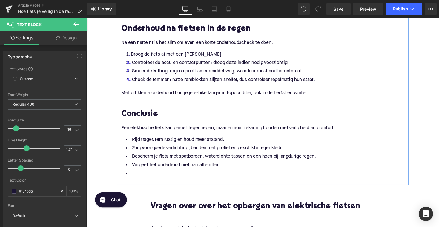
click at [156, 181] on li at bounding box center [267, 177] width 290 height 9
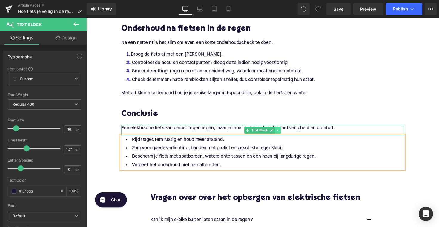
click at [283, 135] on icon at bounding box center [282, 133] width 3 height 4
click at [278, 135] on icon at bounding box center [279, 133] width 3 height 4
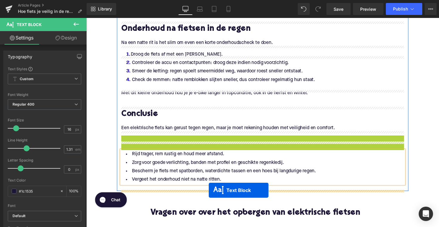
drag, startPoint x: 251, startPoint y: 148, endPoint x: 212, endPoint y: 194, distance: 60.8
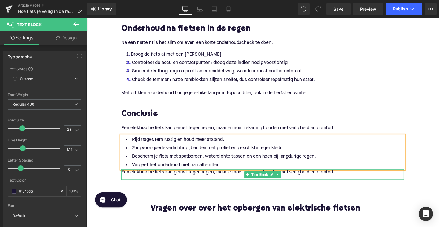
click at [167, 179] on p "Een elektrische fiets kan gerust tegen regen, maar je moet rekening houden met …" at bounding box center [267, 176] width 290 height 6
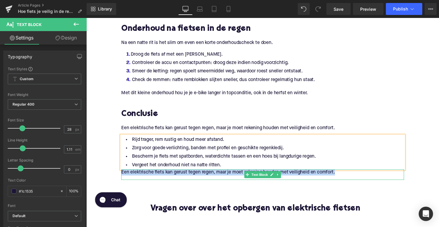
click at [167, 179] on p "Een elektrische fiets kan gerust tegen regen, maar je moet rekening houden met …" at bounding box center [267, 176] width 290 height 6
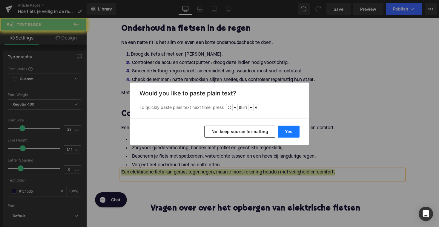
click at [289, 131] on button "Yes" at bounding box center [289, 131] width 22 height 12
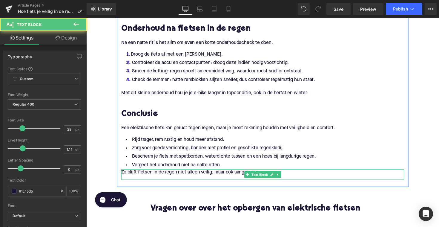
click at [122, 179] on p "Zo blijft fietsen in de regen niet alleen veilig, maar ook aangenaam." at bounding box center [267, 176] width 290 height 6
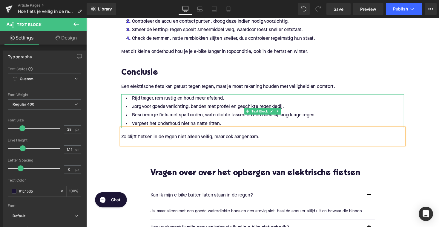
scroll to position [1071, 0]
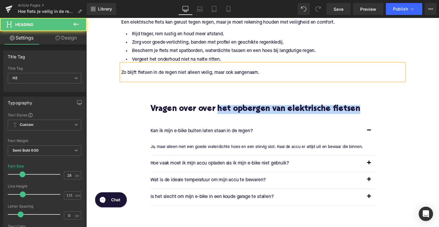
drag, startPoint x: 224, startPoint y: 116, endPoint x: 388, endPoint y: 122, distance: 163.7
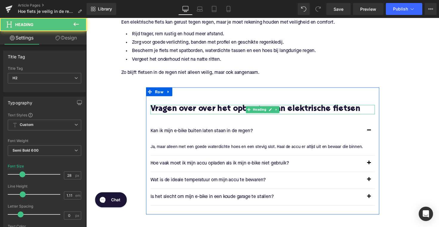
click at [348, 116] on h2 "Vragen over over het opbergen van elektrische fietsen" at bounding box center [267, 111] width 230 height 9
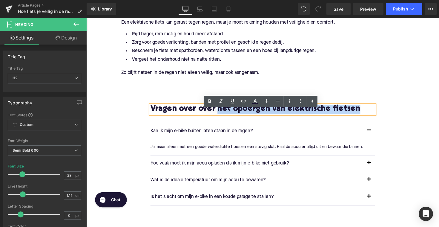
drag, startPoint x: 222, startPoint y: 119, endPoint x: 371, endPoint y: 119, distance: 149.3
click at [371, 116] on h2 "Vragen over over het opbergen van elektrische fietsen" at bounding box center [267, 111] width 230 height 9
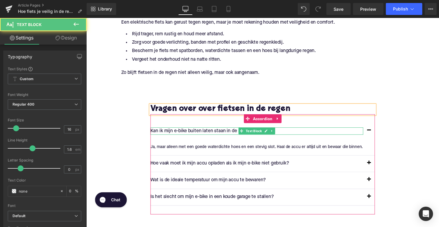
click at [220, 138] on p "Kan ik mijn e-bike buiten laten staan in de regen?" at bounding box center [261, 134] width 218 height 8
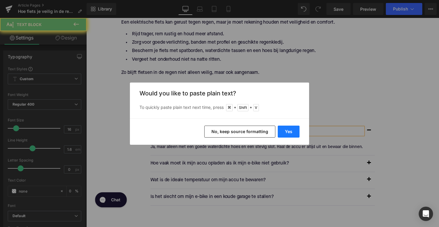
click at [288, 129] on button "Yes" at bounding box center [289, 131] width 22 height 12
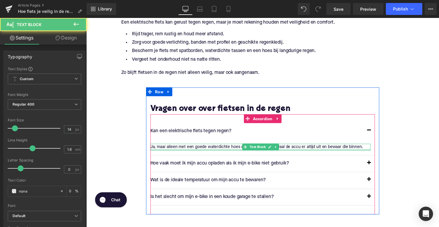
click at [211, 153] on div at bounding box center [264, 152] width 225 height 1
click at [211, 153] on p "Ja, maar alleen met een goede waterdichte hoes en een stevig slot. Haal de accu…" at bounding box center [264, 150] width 225 height 7
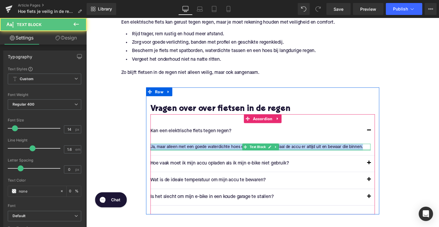
click at [211, 153] on p "Ja, maar alleen met een goede waterdichte hoes en een stevig slot. Haal de accu…" at bounding box center [264, 150] width 225 height 7
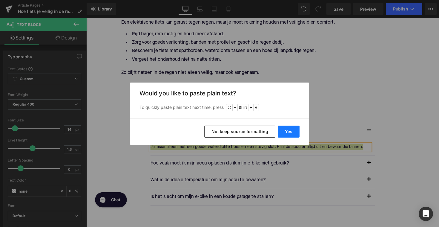
click at [289, 132] on button "Yes" at bounding box center [289, 131] width 22 height 12
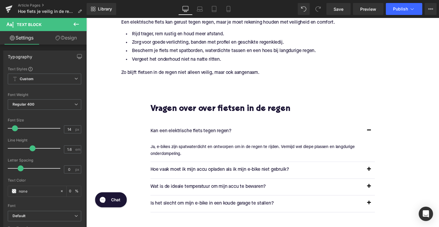
click at [208, 177] on p "Hoe vaak moet ik mijn accu opladen als ik mijn e-bike niet gebruik?" at bounding box center [261, 174] width 218 height 8
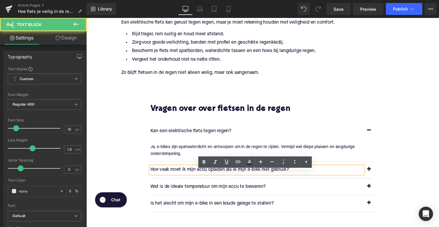
click at [208, 177] on p "Hoe vaak moet ik mijn accu opladen als ik mijn e-bike niet gebruik?" at bounding box center [261, 174] width 218 height 8
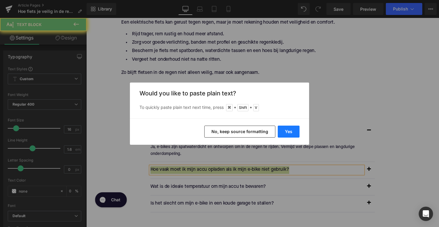
click at [286, 132] on button "Yes" at bounding box center [289, 131] width 22 height 12
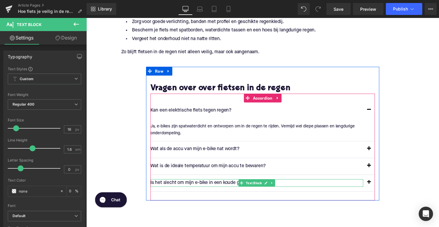
scroll to position [1109, 0]
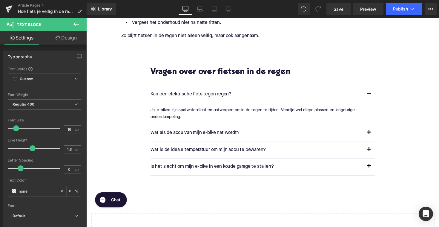
click at [374, 142] on button "button" at bounding box center [376, 135] width 12 height 17
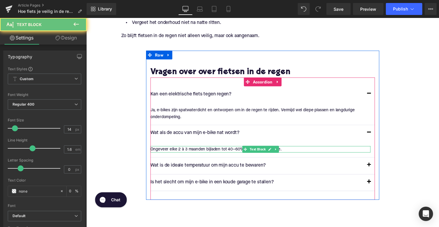
click at [193, 156] on div "Ongeveer elke 2 à 3 maanden bijladen tot 40–60% lading is voldoende." at bounding box center [264, 152] width 225 height 7
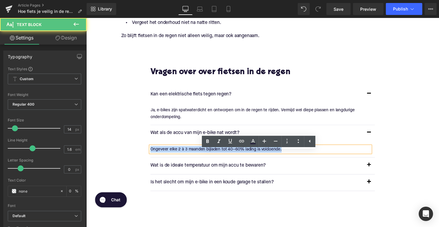
click at [193, 156] on div "Ongeveer elke 2 à 3 maanden bijladen tot 40–60% lading is voldoende." at bounding box center [264, 152] width 225 height 7
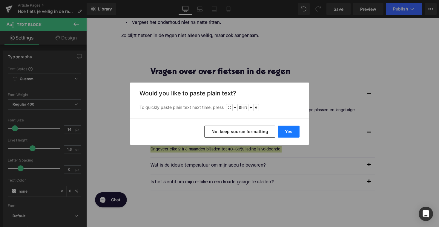
click at [287, 132] on button "Yes" at bounding box center [289, 131] width 22 height 12
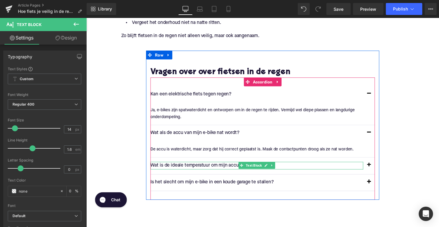
click at [214, 173] on p "Wat is de ideale temperatuur om mijn accu te bewaren?" at bounding box center [261, 169] width 218 height 8
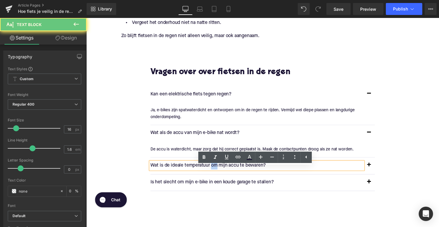
click at [214, 173] on p "Wat is de ideale temperatuur om mijn accu te bewaren?" at bounding box center [261, 169] width 218 height 8
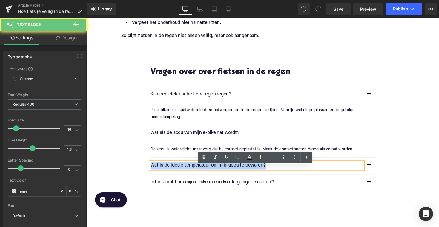
click at [214, 173] on p "Wat is de ideale temperatuur om mijn accu te bewaren?" at bounding box center [261, 169] width 218 height 8
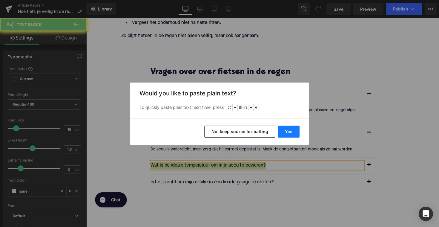
click at [298, 131] on button "Yes" at bounding box center [289, 131] width 22 height 12
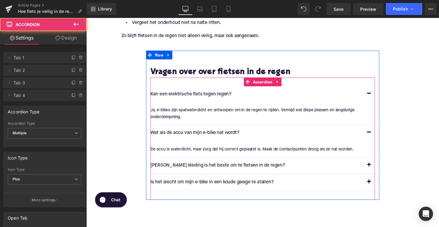
click at [374, 174] on button "button" at bounding box center [376, 169] width 12 height 17
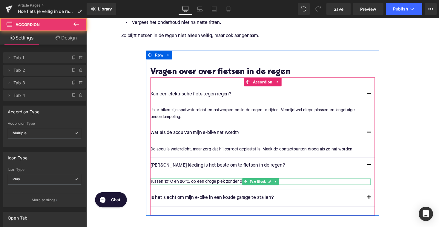
click at [221, 189] on p "Tussen 10°C en 20°C, op een droge plek zonder direct zonlicht." at bounding box center [264, 185] width 225 height 7
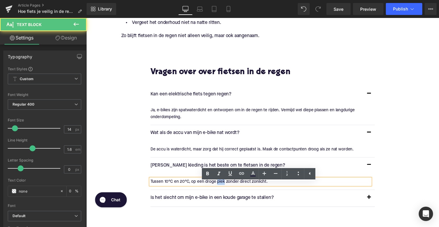
click at [221, 189] on p "Tussen 10°C en 20°C, op een droge plek zonder direct zonlicht." at bounding box center [264, 185] width 225 height 7
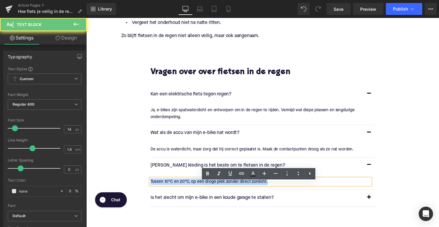
click at [221, 189] on p "Tussen 10°C en 20°C, op een droge plek zonder direct zonlicht." at bounding box center [264, 185] width 225 height 7
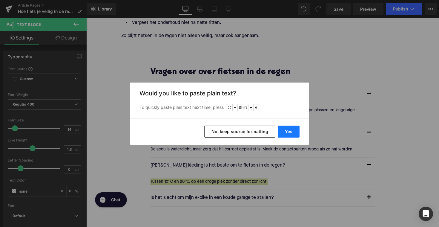
click at [285, 132] on button "Yes" at bounding box center [289, 131] width 22 height 12
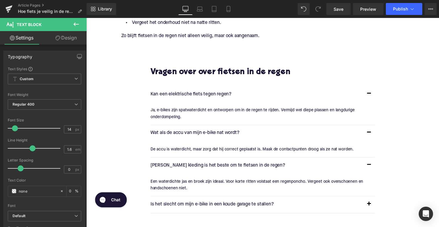
scroll to position [1156, 0]
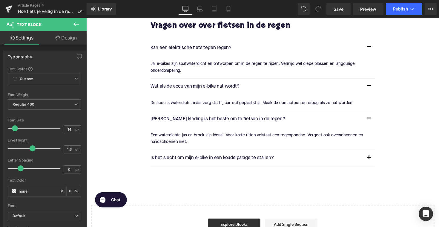
click at [225, 165] on p "Is het slecht om mijn e-bike in een koude garage te stallen?" at bounding box center [261, 161] width 218 height 8
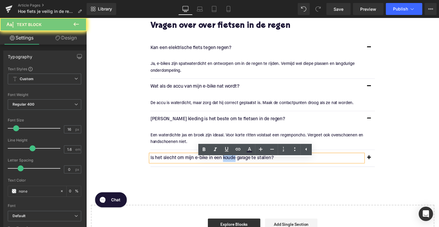
click at [225, 165] on p "Is het slecht om mijn e-bike in een koude garage te stallen?" at bounding box center [261, 161] width 218 height 8
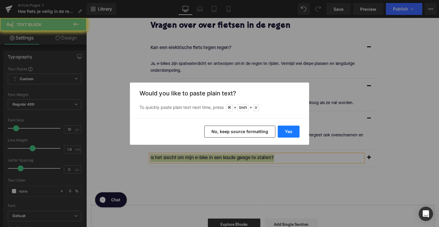
click at [291, 130] on button "Yes" at bounding box center [289, 131] width 22 height 12
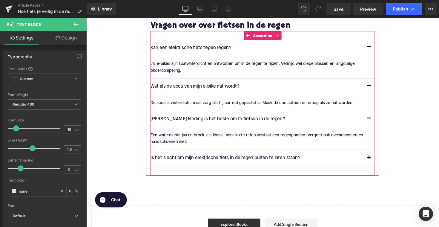
click at [373, 165] on button "button" at bounding box center [376, 161] width 12 height 17
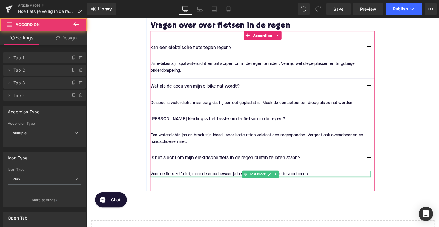
click at [215, 181] on p "Voor de fiets zelf niet, maar de accu bewaar je beter binnen om slijtage te voo…" at bounding box center [264, 177] width 225 height 7
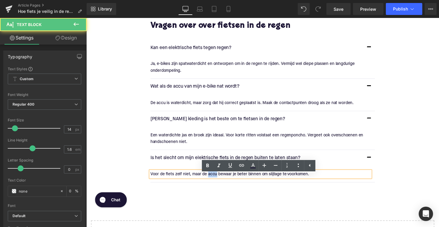
click at [215, 181] on p "Voor de fiets zelf niet, maar de accu bewaar je beter binnen om slijtage te voo…" at bounding box center [264, 177] width 225 height 7
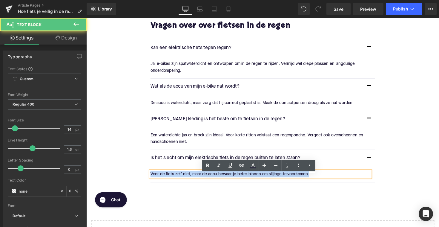
click at [215, 181] on p "Voor de fiets zelf niet, maar de accu bewaar je beter binnen om slijtage te voo…" at bounding box center [264, 177] width 225 height 7
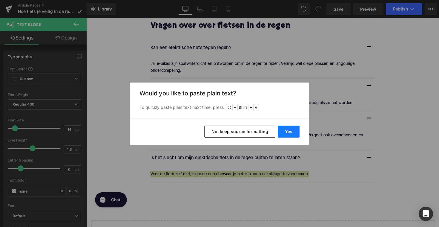
click at [282, 130] on button "Yes" at bounding box center [289, 131] width 22 height 12
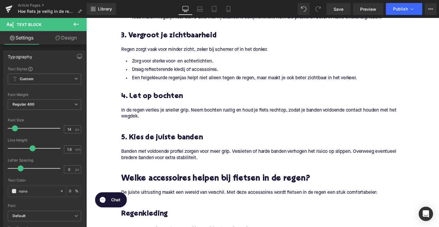
scroll to position [648, 0]
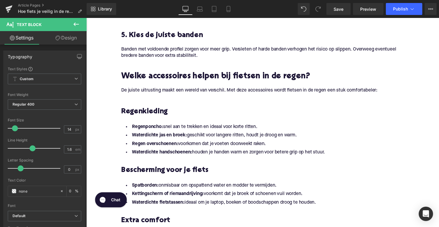
click at [147, 132] on strong "Regenponcho:" at bounding box center [149, 129] width 32 height 5
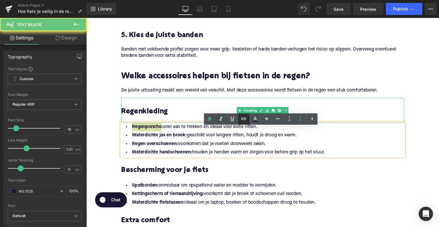
click at [241, 120] on icon at bounding box center [243, 118] width 7 height 7
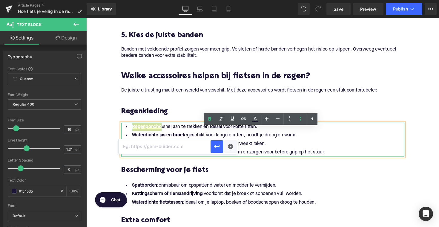
click at [181, 144] on input "text" at bounding box center [165, 146] width 92 height 15
paste input "[URL][DOMAIN_NAME]"
click at [216, 145] on icon "button" at bounding box center [217, 147] width 6 height 4
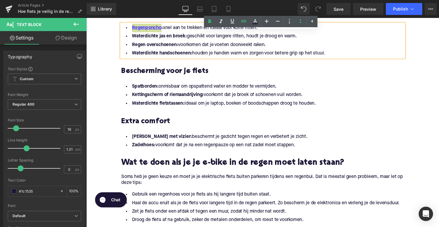
scroll to position [750, 0]
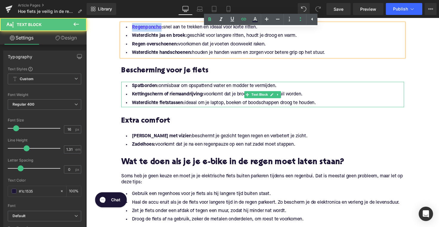
click at [173, 107] on strong "Waterdichte fietstassen:" at bounding box center [160, 104] width 54 height 5
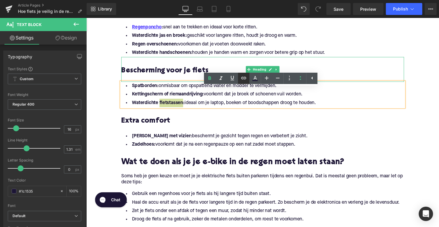
click at [243, 77] on icon at bounding box center [243, 77] width 5 height 2
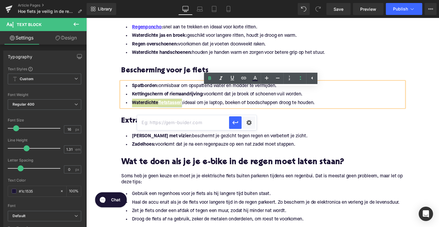
click at [194, 124] on input "text" at bounding box center [183, 122] width 92 height 15
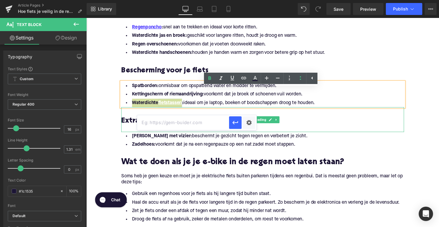
paste input "[URL][DOMAIN_NAME]"
type input "[URL][DOMAIN_NAME]"
click at [236, 122] on icon "button" at bounding box center [235, 123] width 6 height 4
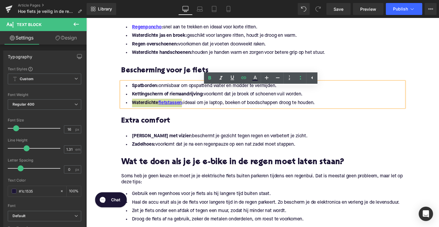
scroll to position [776, 0]
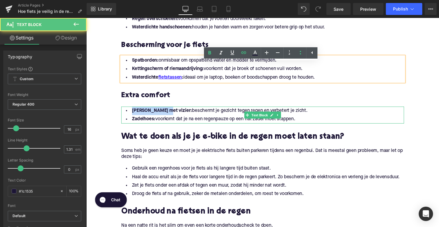
drag, startPoint x: 130, startPoint y: 119, endPoint x: 165, endPoint y: 121, distance: 34.1
click at [165, 115] on strong "[PERSON_NAME] met vizier:" at bounding box center [164, 112] width 62 height 5
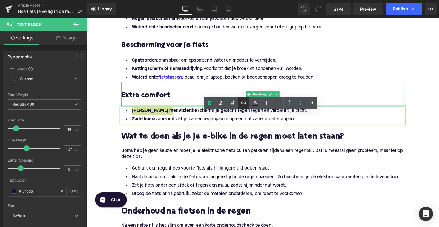
click at [246, 106] on link at bounding box center [243, 102] width 11 height 11
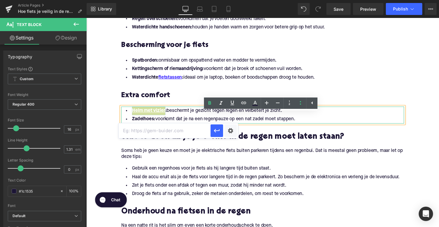
click at [195, 129] on input "text" at bounding box center [165, 130] width 92 height 15
paste input "[URL][DOMAIN_NAME]"
type input "[URL][DOMAIN_NAME]"
click at [218, 131] on icon "button" at bounding box center [216, 130] width 7 height 7
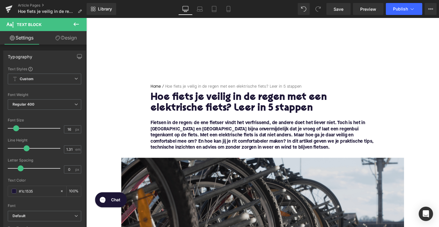
scroll to position [0, 0]
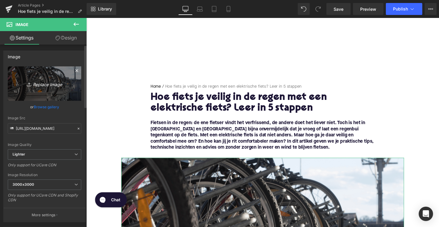
click at [51, 79] on link "Replace Image" at bounding box center [44, 83] width 73 height 34
type input "C:\fakepath\fietsinregen.png"
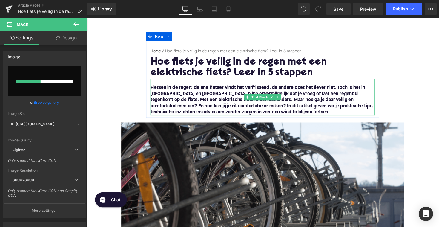
scroll to position [79, 0]
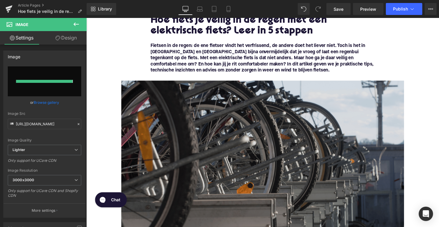
type input "[URL][DOMAIN_NAME]"
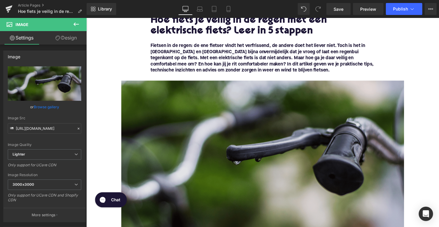
scroll to position [114, 0]
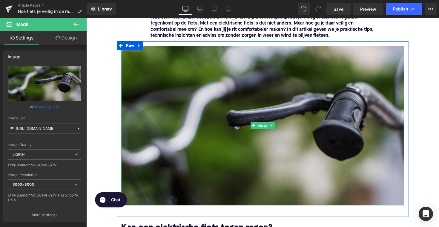
click at [277, 138] on img at bounding box center [267, 128] width 290 height 163
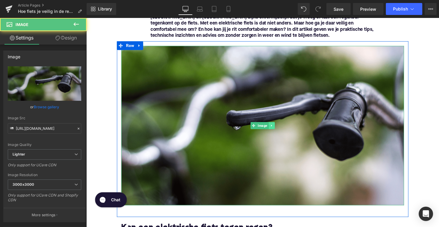
click at [275, 127] on icon at bounding box center [275, 128] width 3 height 4
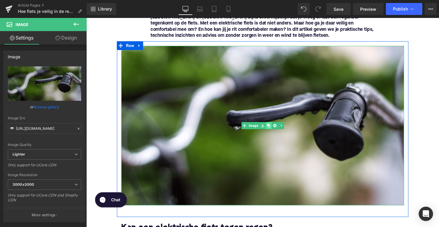
click at [272, 127] on icon at bounding box center [272, 127] width 3 height 3
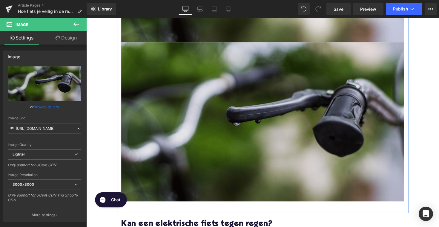
scroll to position [282, 0]
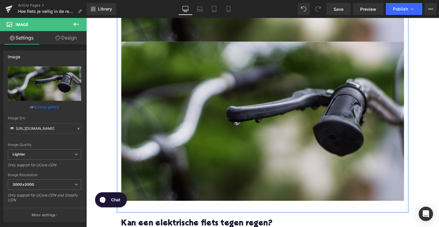
click at [221, 104] on img at bounding box center [267, 123] width 290 height 163
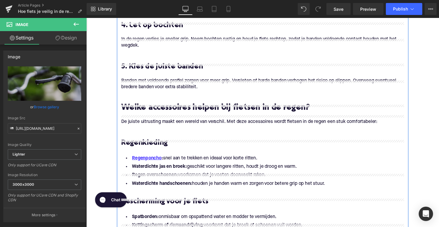
scroll to position [652, 0]
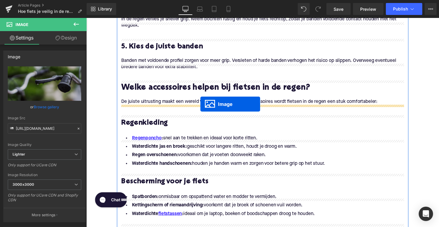
drag, startPoint x: 256, startPoint y: 123, endPoint x: 203, endPoint y: 106, distance: 55.8
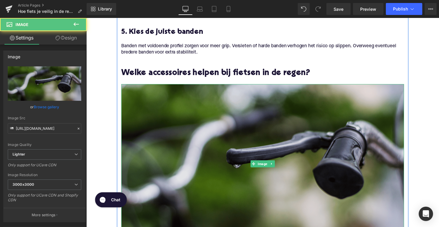
click at [204, 132] on img at bounding box center [267, 167] width 290 height 163
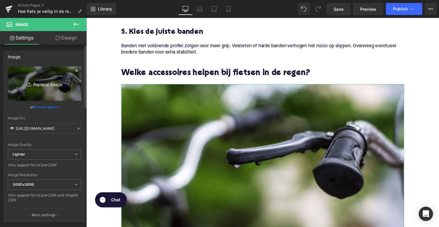
click at [36, 90] on link "Replace Image" at bounding box center [44, 83] width 73 height 34
type input "C:\fakepath\helmenponcho.png"
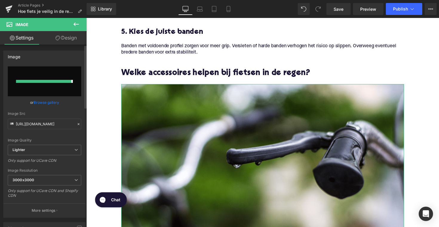
type input "[URL][DOMAIN_NAME]"
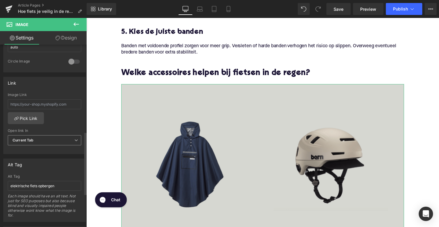
scroll to position [282, 0]
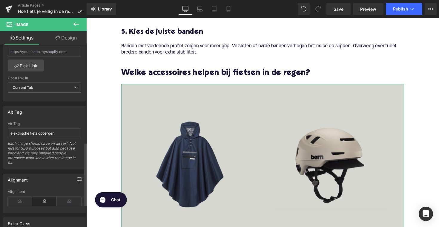
click at [30, 141] on div "Each image should have an alt text. Not just for SEO purposes but also because …" at bounding box center [44, 155] width 73 height 28
click at [30, 134] on input "elektrische fiets opbergen" at bounding box center [44, 133] width 73 height 10
type input "helm en poncho voor de regen"
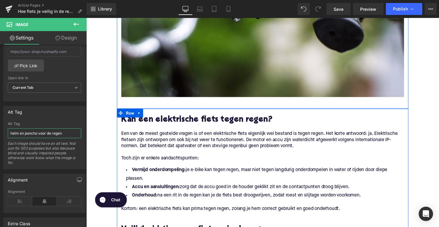
scroll to position [155, 0]
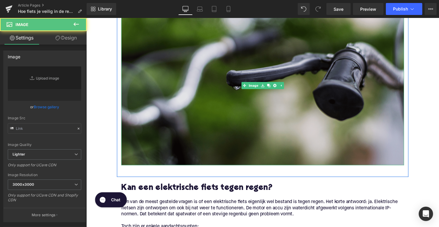
type input "[URL][DOMAIN_NAME]"
click at [204, 89] on img at bounding box center [267, 87] width 290 height 163
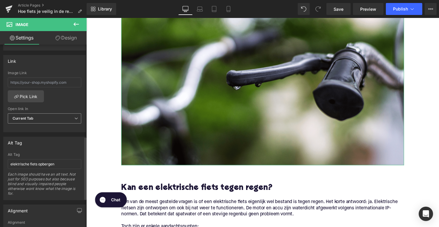
scroll to position [325, 0]
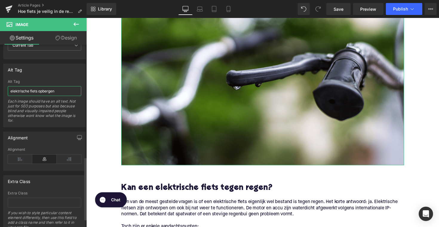
click at [47, 93] on input "elektrische fiets opbergen" at bounding box center [44, 91] width 73 height 10
type input "elektrische fiets in regen"
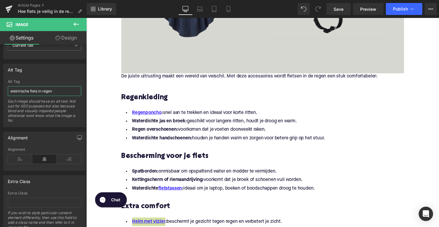
scroll to position [1005, 0]
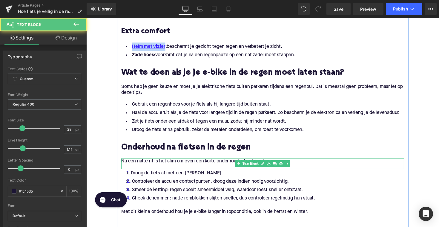
click at [272, 172] on div "Na een natte rit is het slim om even een korte onderhoudscheck te doen. Text Bl…" at bounding box center [267, 167] width 290 height 11
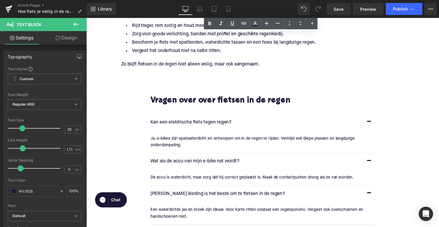
scroll to position [1246, 0]
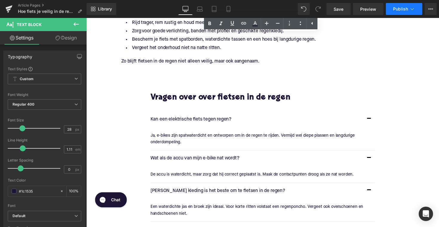
click at [402, 7] on span "Publish" at bounding box center [400, 9] width 15 height 5
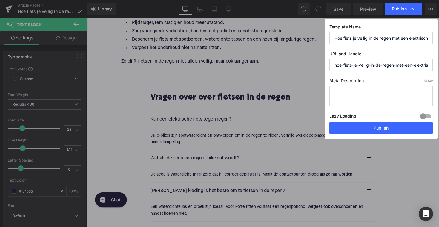
click at [348, 93] on textarea at bounding box center [380, 96] width 103 height 20
paste textarea "Fiets veilig in de regen met je e-bike: 5 tips voor grip, zichtbaarheid en comf…"
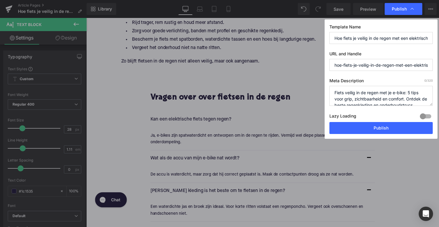
scroll to position [2, 0]
type textarea "Fiets veilig in de regen met je e-bike: 5 tips voor grip, zichtbaarheid en comf…"
drag, startPoint x: 402, startPoint y: 67, endPoint x: 438, endPoint y: 65, distance: 36.7
click at [438, 65] on div "Publish Template Name Hoe fiets je veilig in de regen met een elektrische fiets…" at bounding box center [219, 113] width 439 height 227
click at [393, 64] on input "hoe-fiets-je-veilig-in-de-regen-met-een-elektrische-fiets-leer-in-5-stappen" at bounding box center [380, 65] width 103 height 12
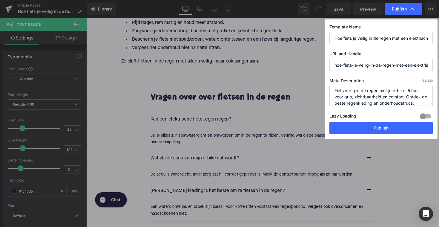
drag, startPoint x: 370, startPoint y: 66, endPoint x: 306, endPoint y: 67, distance: 63.9
click at [306, 67] on div "Publish Template Name Hoe fiets je veilig in de regen met een elektrische fiets…" at bounding box center [219, 113] width 439 height 227
click at [380, 64] on input "hoe-fiets-je-veilig-in-de-regen-met-een-elektrische-fiets-leer-in-5-stappen" at bounding box center [380, 65] width 103 height 12
drag, startPoint x: 402, startPoint y: 66, endPoint x: 445, endPoint y: 67, distance: 43.0
click at [439, 67] on html "Image You are previewing how the will restyle your page. You can not edit Eleme…" at bounding box center [219, 113] width 439 height 227
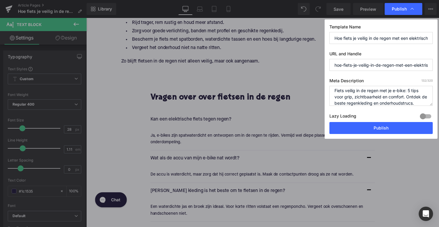
click at [414, 66] on input "hoe-fiets-je-veilig-in-de-regen-met-een-elektrische-fiets-leer-in-5-stappen" at bounding box center [380, 65] width 103 height 12
drag, startPoint x: 392, startPoint y: 65, endPoint x: 458, endPoint y: 68, distance: 65.8
click at [439, 68] on html "Image You are previewing how the will restyle your page. You can not edit Eleme…" at bounding box center [219, 113] width 439 height 227
type input "hoe-fiets-je-veilig-in-de-regen-met-een-elektrische-fiets"
click at [386, 129] on button "Publish" at bounding box center [380, 128] width 103 height 12
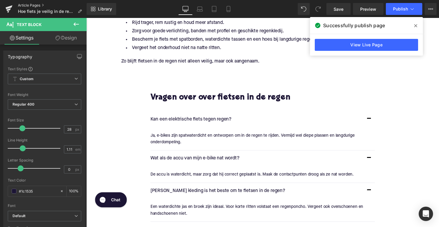
click at [36, 6] on link "Article Pages" at bounding box center [52, 5] width 69 height 5
